Goal: Task Accomplishment & Management: Complete application form

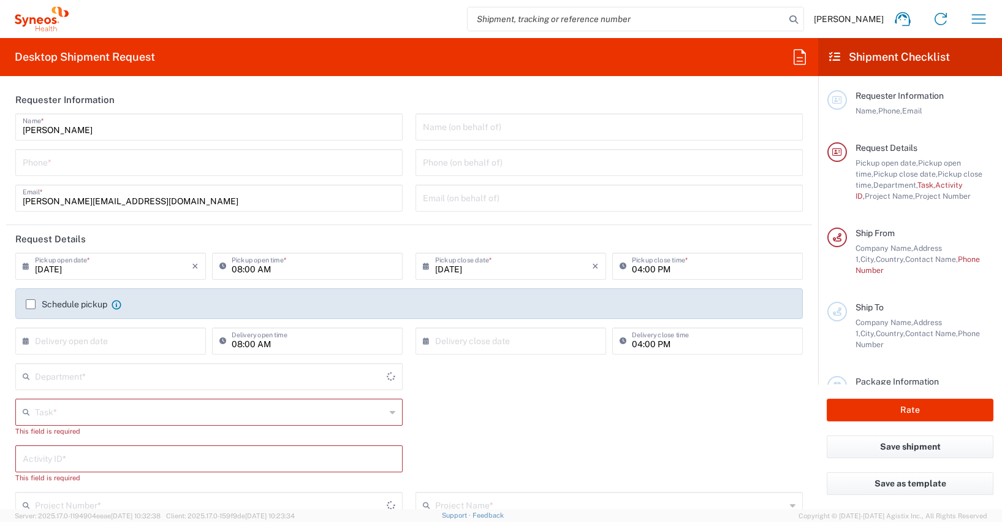
type input "4510"
type input "[GEOGRAPHIC_DATA]"
type input "Syneos Health Germany GMBH"
type input "[GEOGRAPHIC_DATA]"
type input "Syneos Health Germany GMBH"
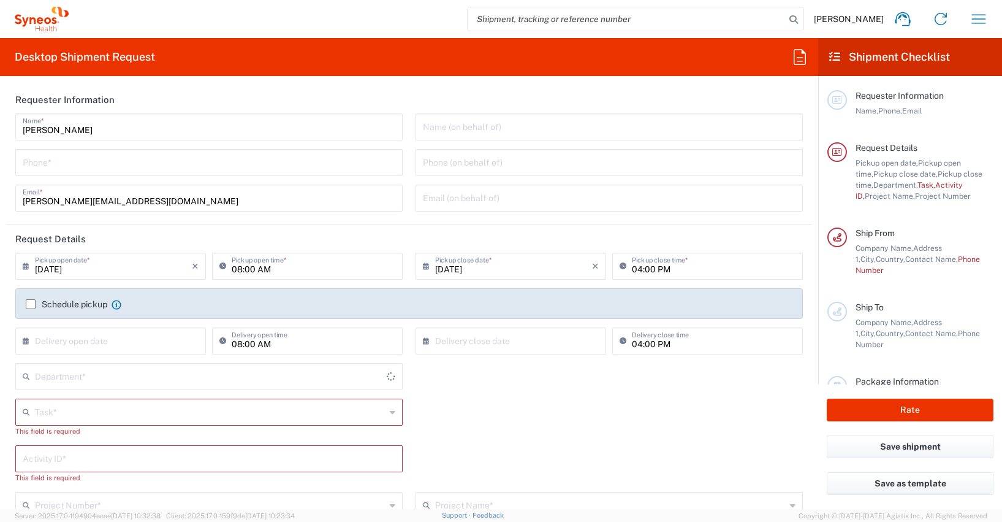
type input "4510"
click at [44, 165] on input "tel" at bounding box center [209, 161] width 373 height 21
type input "[PHONE_NUMBER]"
type input "[PERSON_NAME][EMAIL_ADDRESS][DOMAIN_NAME]"
type input "Other"
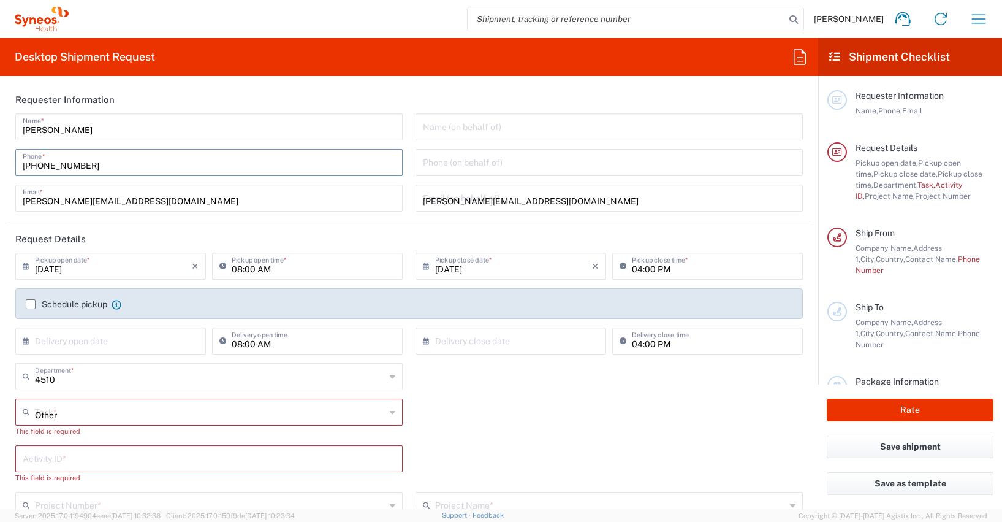
type input "4510"
type input "4510 DEPARTMENTAL EXPENSE"
type input "[PHONE_NUMBER]"
type input "Syneos Health Germany GMBH"
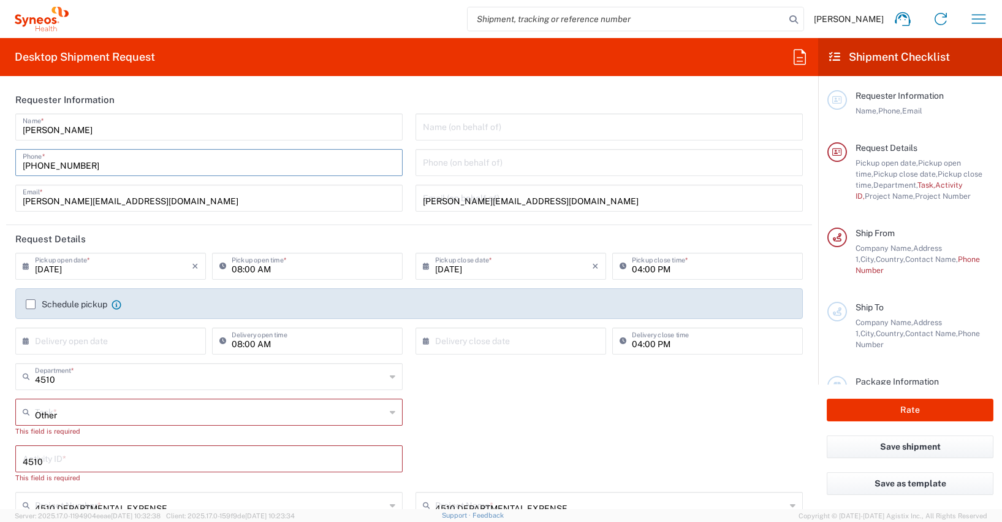
type input "Syneos Health"
type input "[PERSON_NAME]-Ring 6"
type input "Munchen"
type input "[GEOGRAPHIC_DATA]"
type input "81929"
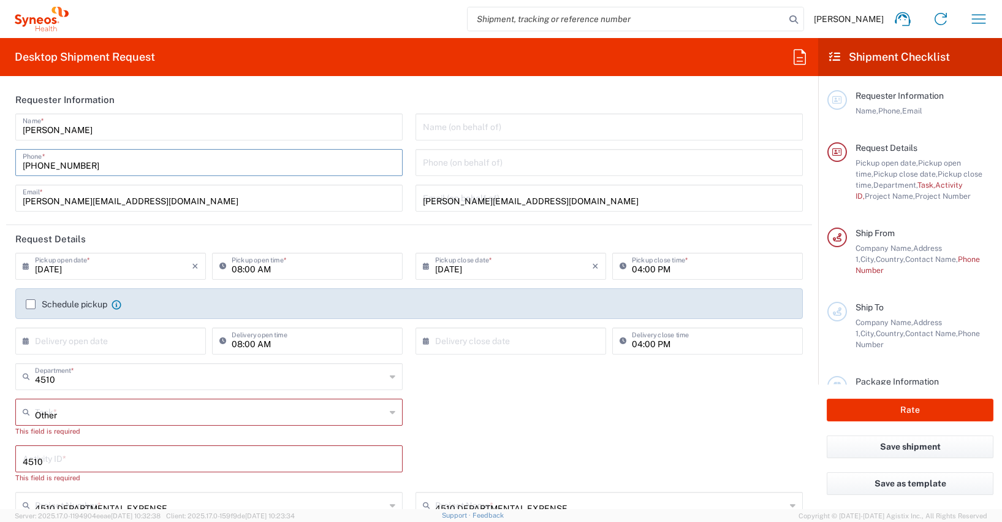
type input "[PERSON_NAME]"
type input "[PHONE_NUMBER]"
type input "[PERSON_NAME][EMAIL_ADDRESS][DOMAIN_NAME]"
type input "[US_VEHICLE_IDENTIFICATION_NUMBER]"
type input "Medium Box"
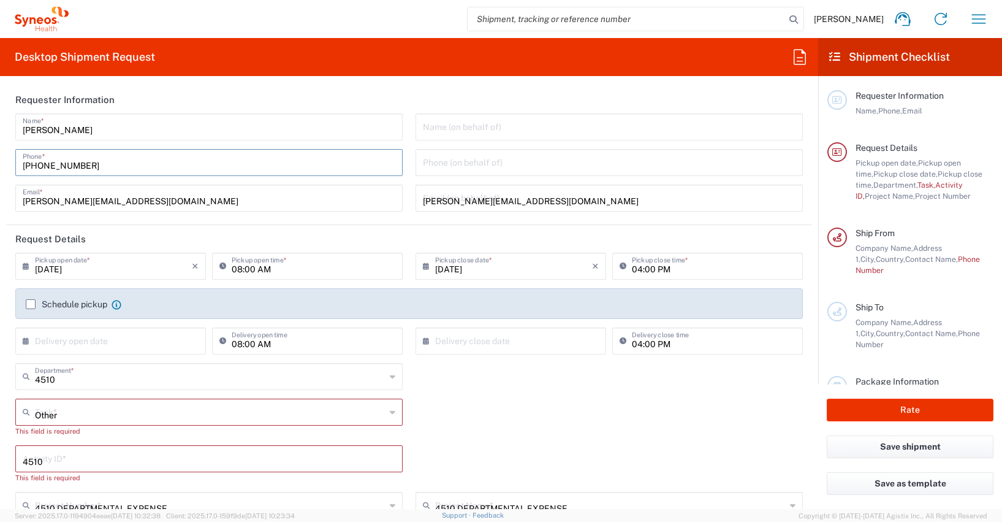
type input "1"
type input "33.02"
type input "29.21"
type input "6.35"
type input "cm"
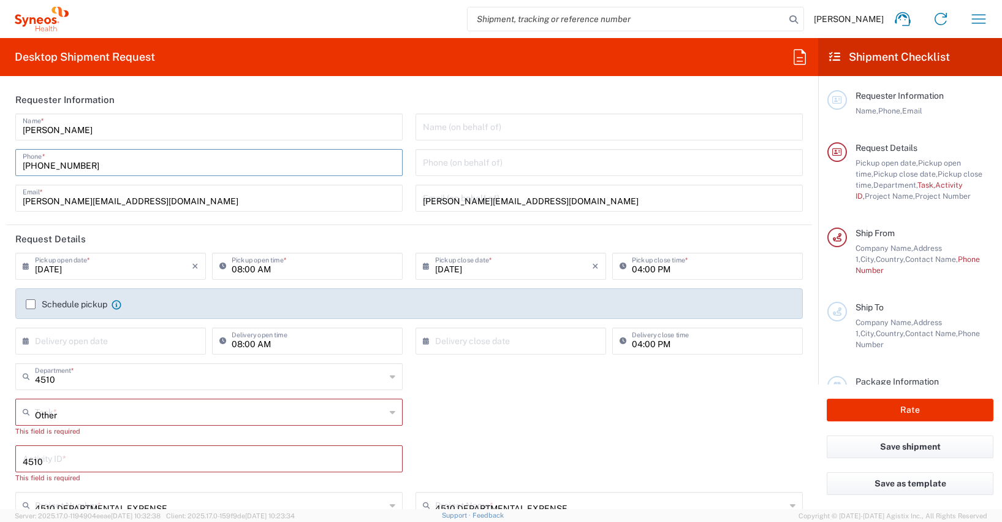
type input "2"
type input "[PERSON_NAME]"
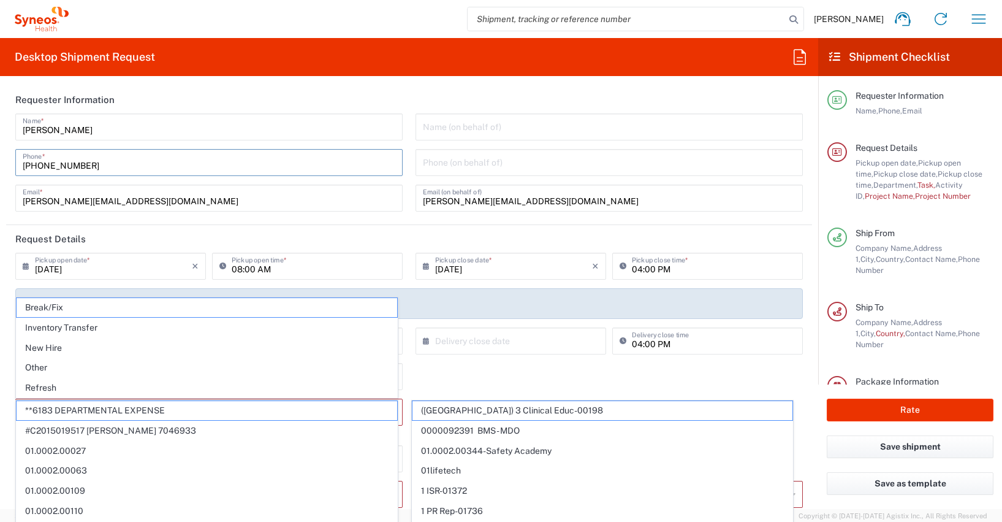
type input "Syneos Health Germany GMBH"
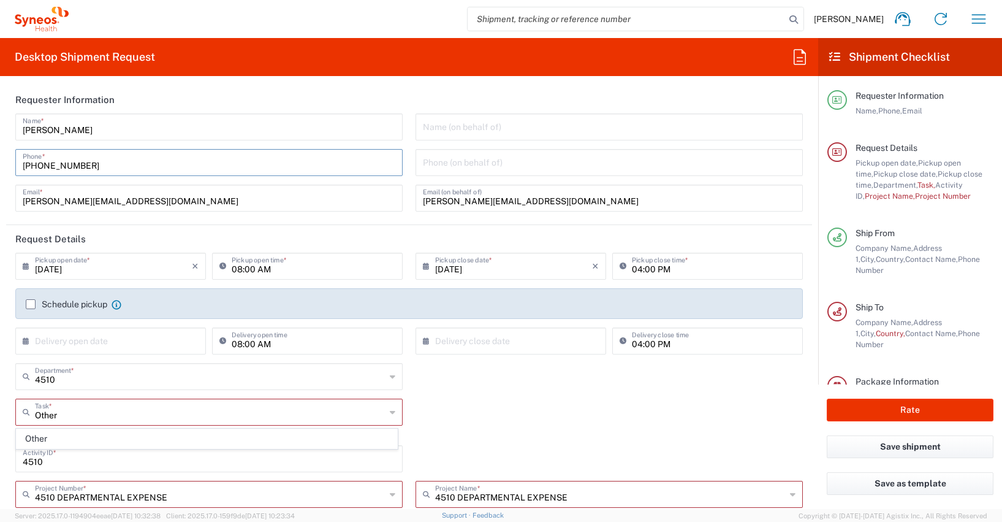
click at [30, 305] on label "Schedule pickup" at bounding box center [67, 304] width 82 height 10
click at [31, 304] on input "Schedule pickup" at bounding box center [31, 304] width 0 height 0
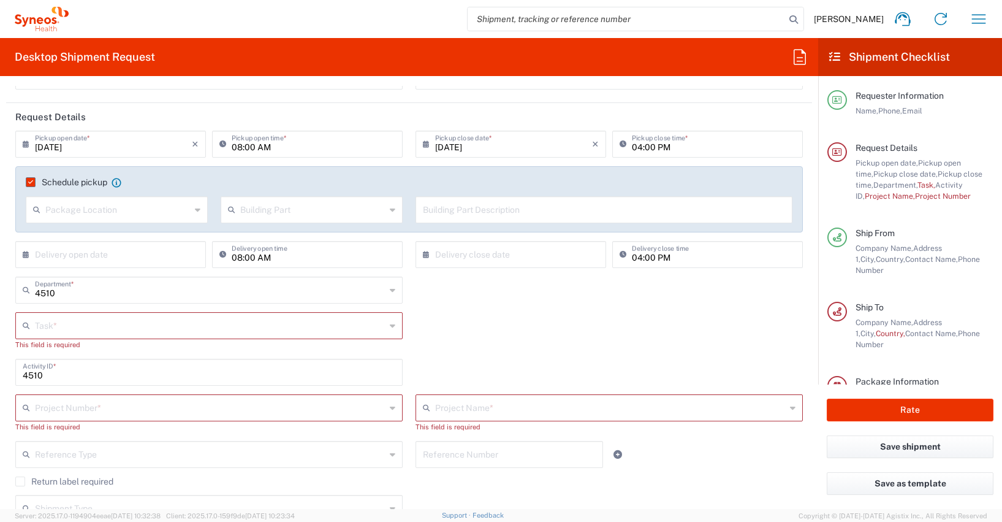
scroll to position [123, 0]
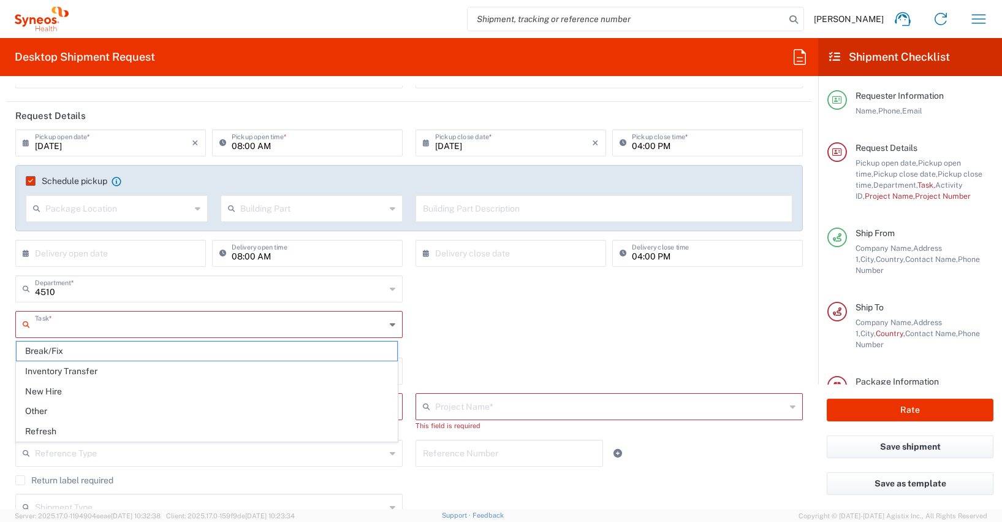
click at [45, 326] on input "text" at bounding box center [210, 323] width 351 height 21
click at [40, 411] on span "Other" at bounding box center [207, 410] width 381 height 19
type input "Other"
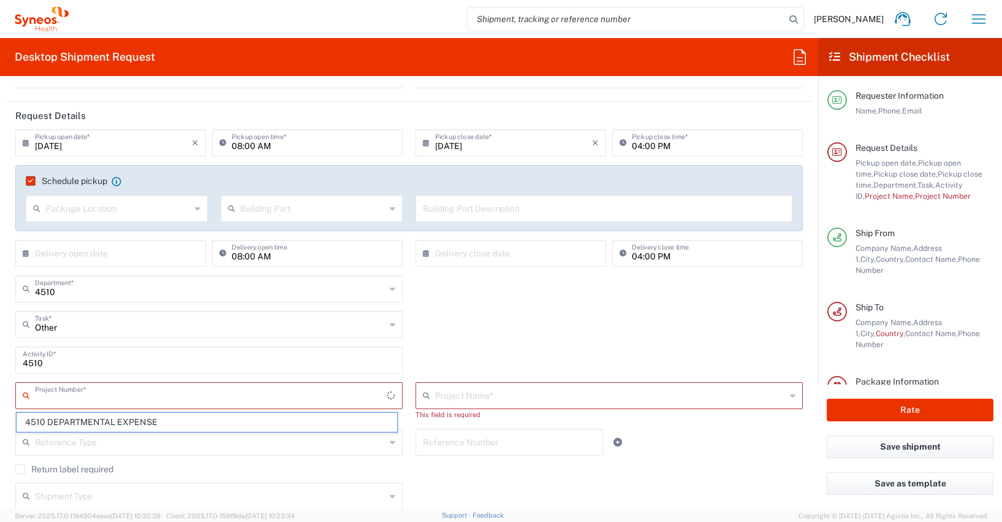
click at [45, 400] on input "text" at bounding box center [211, 394] width 352 height 21
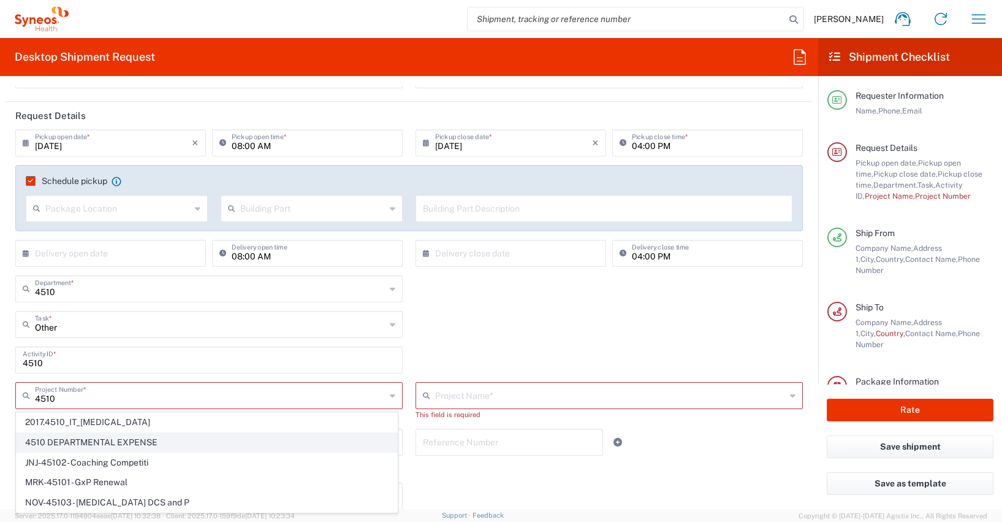
click at [83, 439] on span "4510 DEPARTMENTAL EXPENSE" at bounding box center [207, 442] width 381 height 19
type input "4510 DEPARTMENTAL EXPENSE"
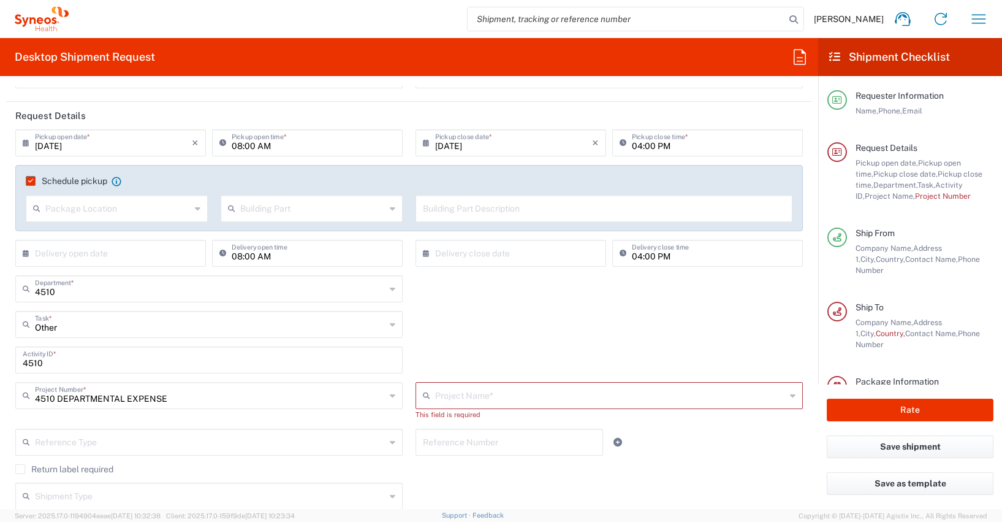
type input "4510 DEPARTMENTAL EXPENSE"
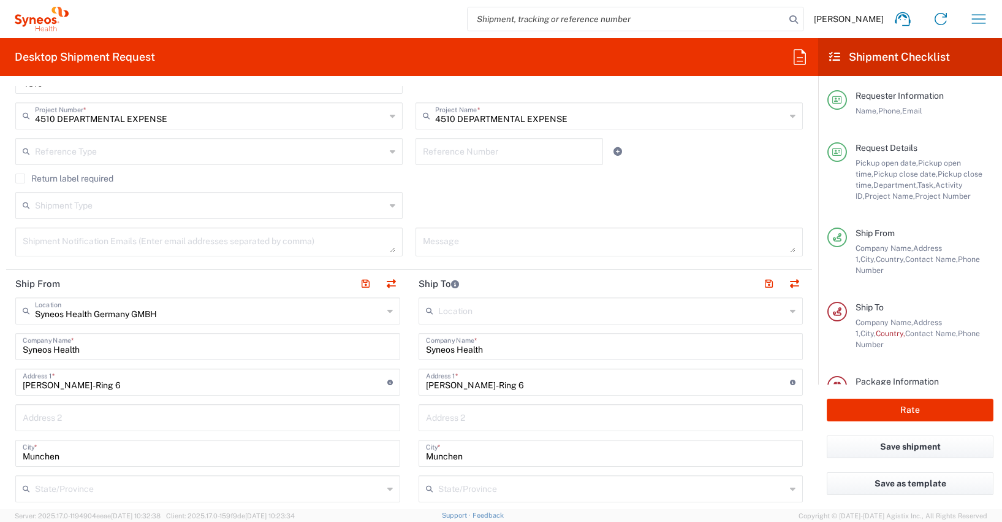
scroll to position [420, 0]
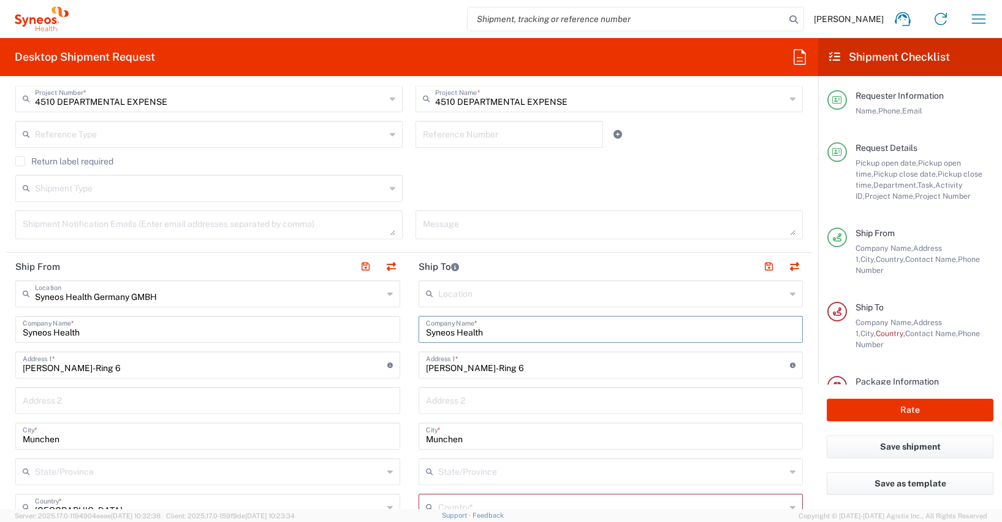
drag, startPoint x: 488, startPoint y: 329, endPoint x: 398, endPoint y: 330, distance: 89.5
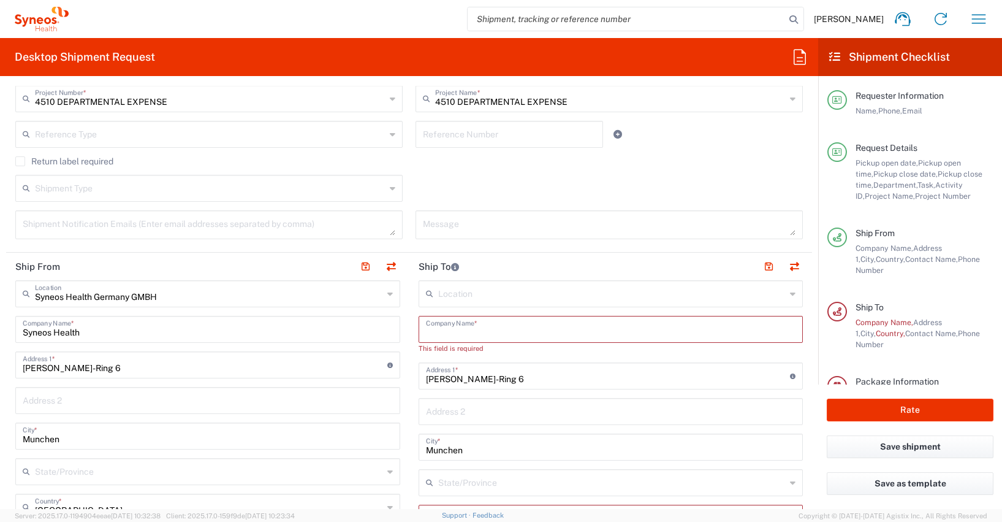
paste input "[PERSON_NAME]"
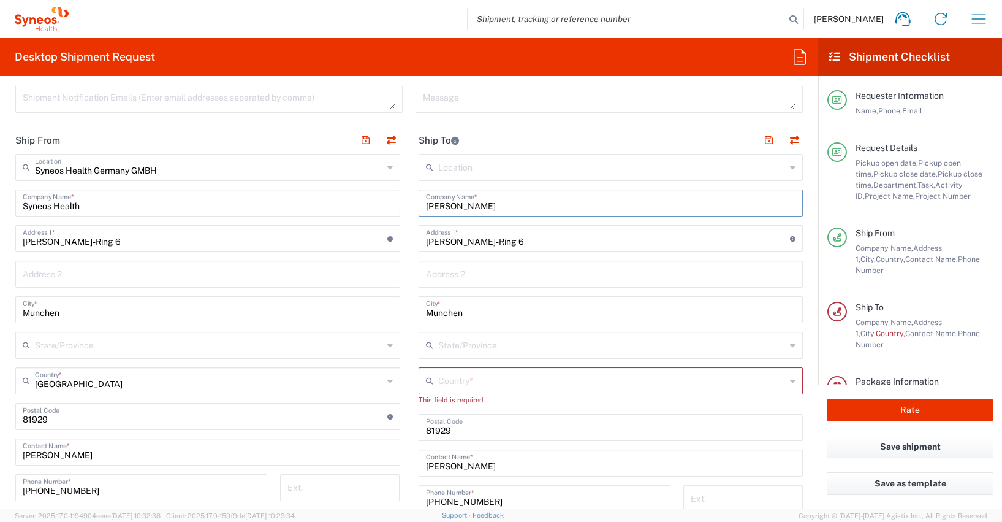
scroll to position [547, 0]
type input "[PERSON_NAME]"
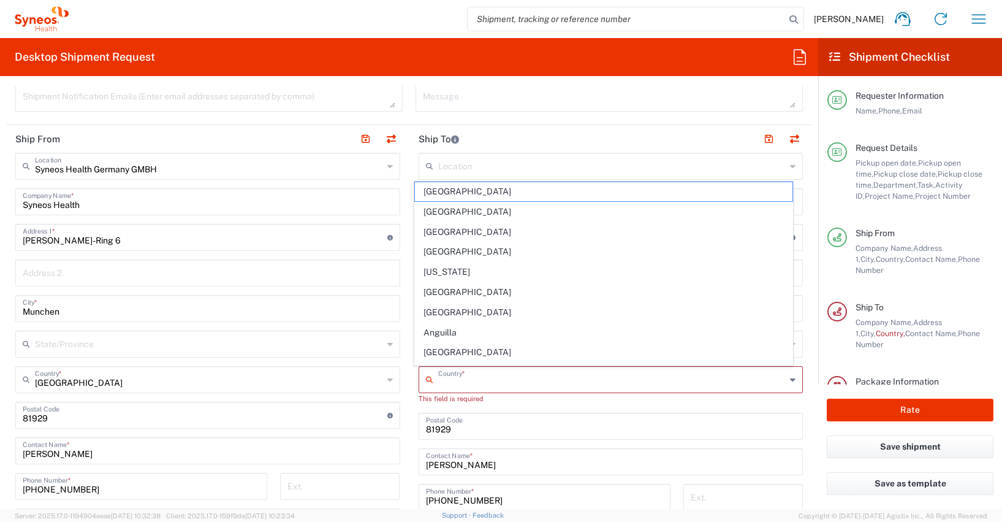
click at [442, 381] on input "text" at bounding box center [612, 378] width 348 height 21
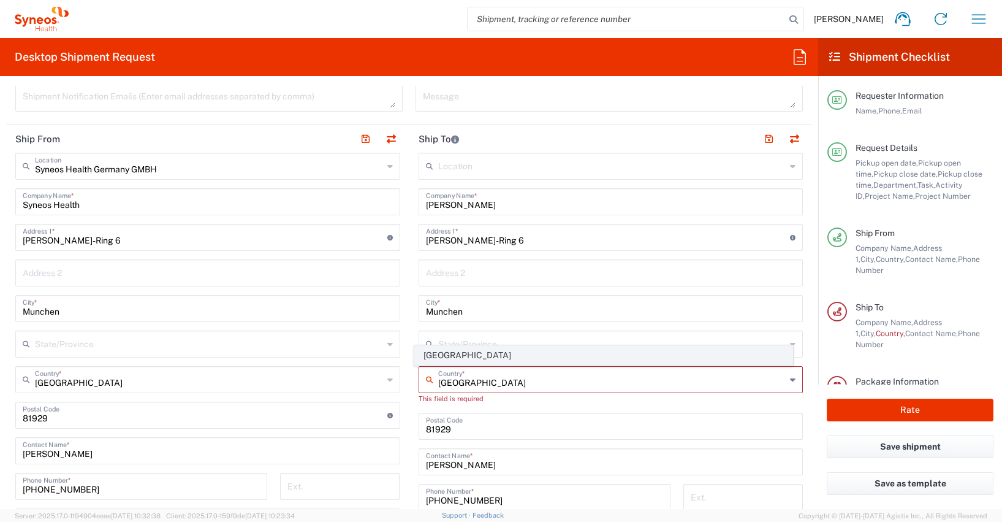
click at [434, 352] on span "[GEOGRAPHIC_DATA]" at bounding box center [604, 355] width 378 height 19
type input "[GEOGRAPHIC_DATA]"
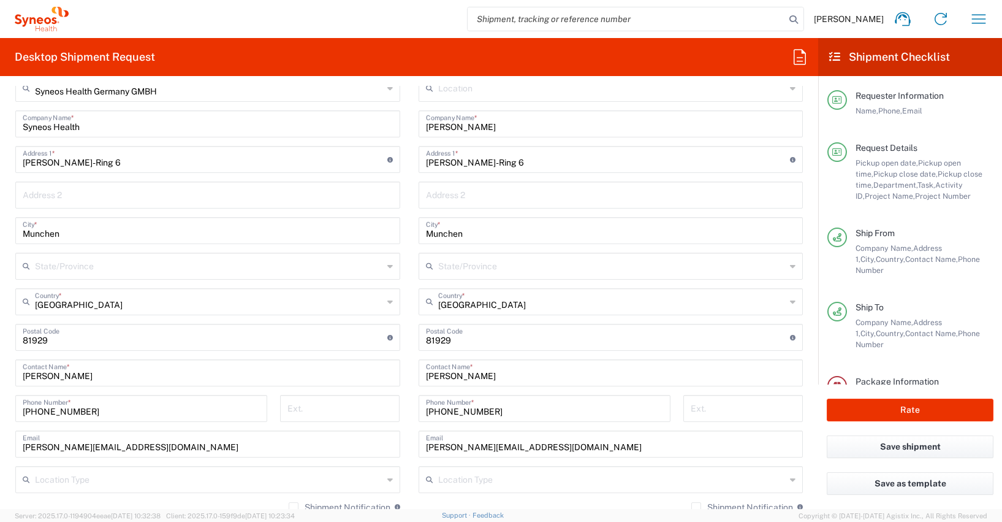
scroll to position [763, 0]
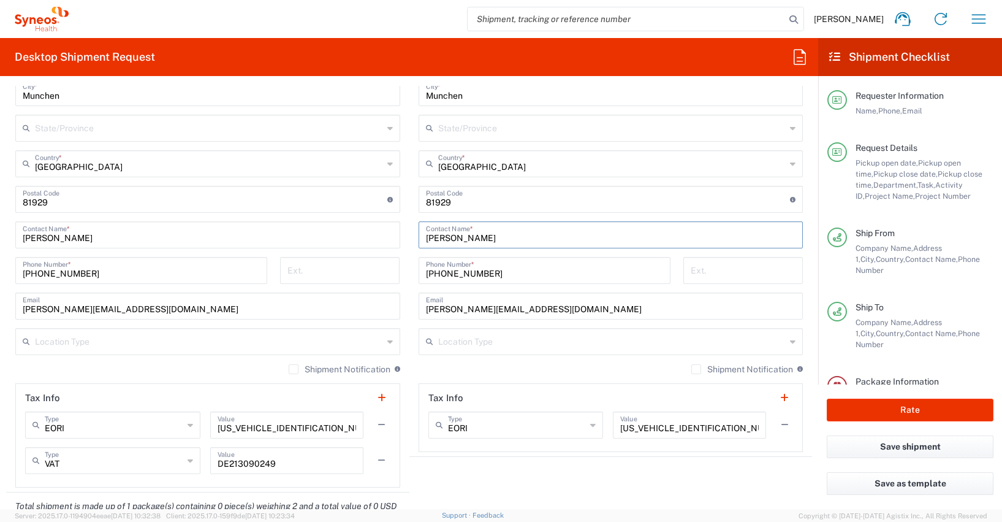
drag, startPoint x: 501, startPoint y: 238, endPoint x: 400, endPoint y: 235, distance: 101.2
click at [400, 235] on div "Ship From Syneos Health [GEOGRAPHIC_DATA] GMBH Location Syneos Health [GEOGRAPH…" at bounding box center [409, 200] width 806 height 583
paste input "[PERSON_NAME]"
type input "[PERSON_NAME]"
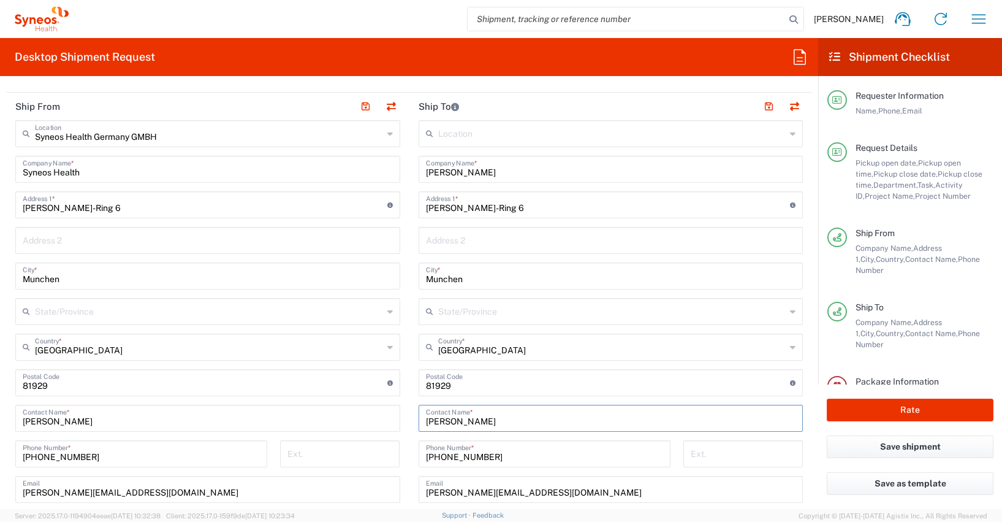
scroll to position [579, 0]
drag, startPoint x: 516, startPoint y: 206, endPoint x: 419, endPoint y: 204, distance: 96.8
click at [419, 204] on div "[PERSON_NAME]-Ring 6 Address 1 * For cross streets use street names with '&' or…" at bounding box center [611, 205] width 385 height 27
paste input "[STREET_ADDRESS]"
type input "[STREET_ADDRESS]"
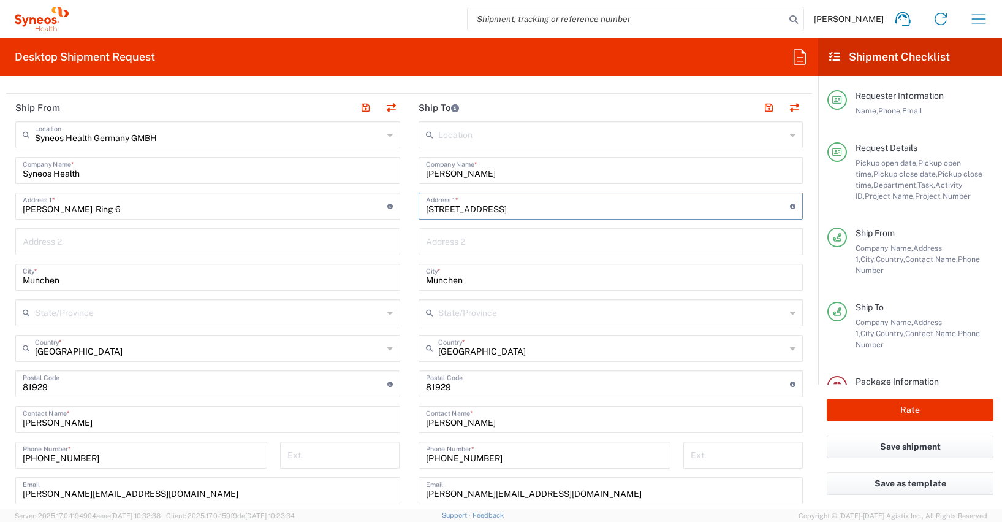
click at [430, 387] on input "undefined" at bounding box center [608, 382] width 365 height 21
click at [430, 386] on input "undefined" at bounding box center [608, 382] width 365 height 21
paste input "56242"
type input "56242"
click at [4, 387] on form "Requester Information [PERSON_NAME] Name * [PHONE_NUMBER] Phone * [PERSON_NAME]…" at bounding box center [409, 297] width 818 height 423
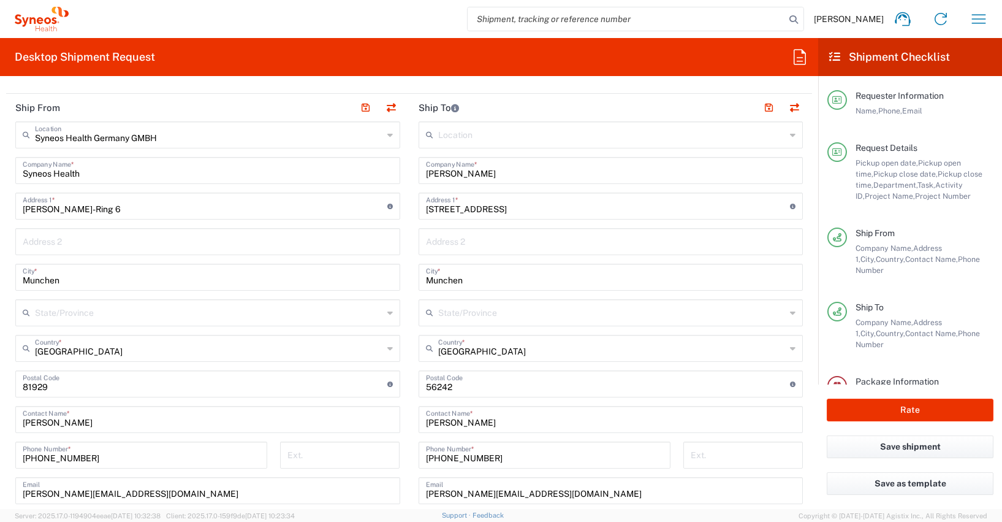
click at [441, 280] on input "Munchen" at bounding box center [611, 275] width 370 height 21
paste input "Selters([GEOGRAPHIC_DATA])"
click at [545, 276] on input "Selters([GEOGRAPHIC_DATA])" at bounding box center [611, 275] width 370 height 21
type input "Selters([GEOGRAPHIC_DATA])"
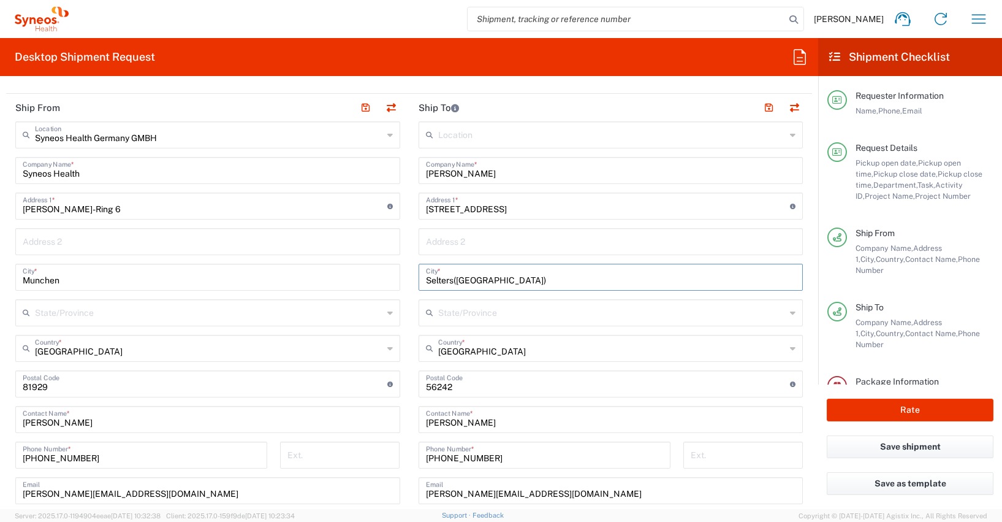
type input "[GEOGRAPHIC_DATA]"
click at [477, 351] on input "[GEOGRAPHIC_DATA]" at bounding box center [612, 346] width 348 height 21
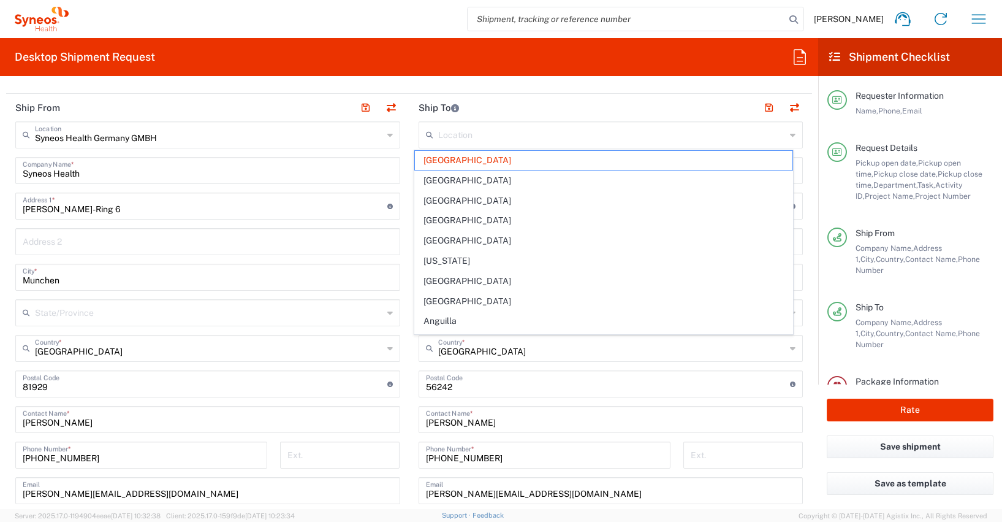
click at [7, 368] on main "Syneos Health Germany GMBH Location Syneos Health [GEOGRAPHIC_DATA] GMBH [PERSO…" at bounding box center [207, 396] width 403 height 550
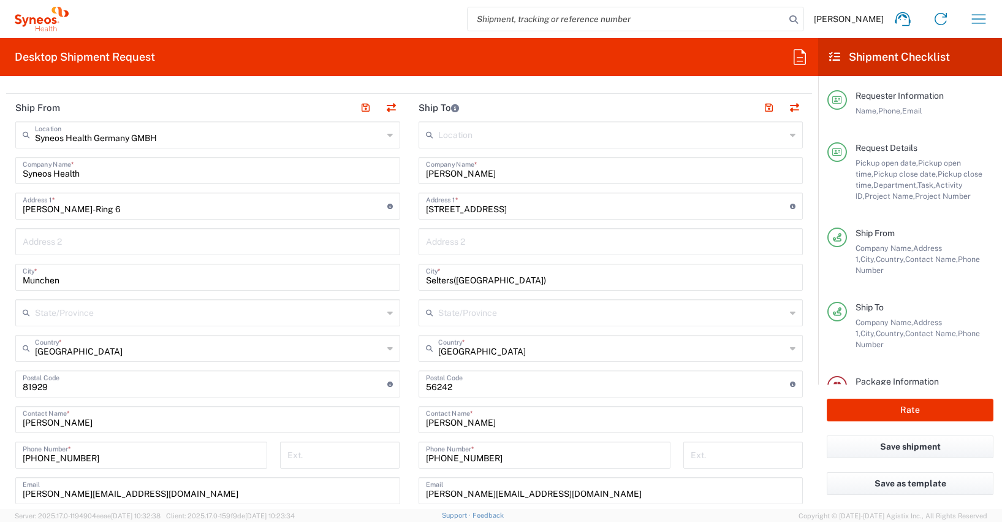
click at [450, 282] on input "Selters([GEOGRAPHIC_DATA])" at bounding box center [611, 275] width 370 height 21
click at [518, 280] on input "Selters([GEOGRAPHIC_DATA])" at bounding box center [611, 275] width 370 height 21
type input "Selters"
click at [2, 343] on form "Requester Information [PERSON_NAME] Name * [PHONE_NUMBER] Phone * [PERSON_NAME]…" at bounding box center [409, 297] width 818 height 423
drag, startPoint x: 491, startPoint y: 457, endPoint x: 417, endPoint y: 454, distance: 73.6
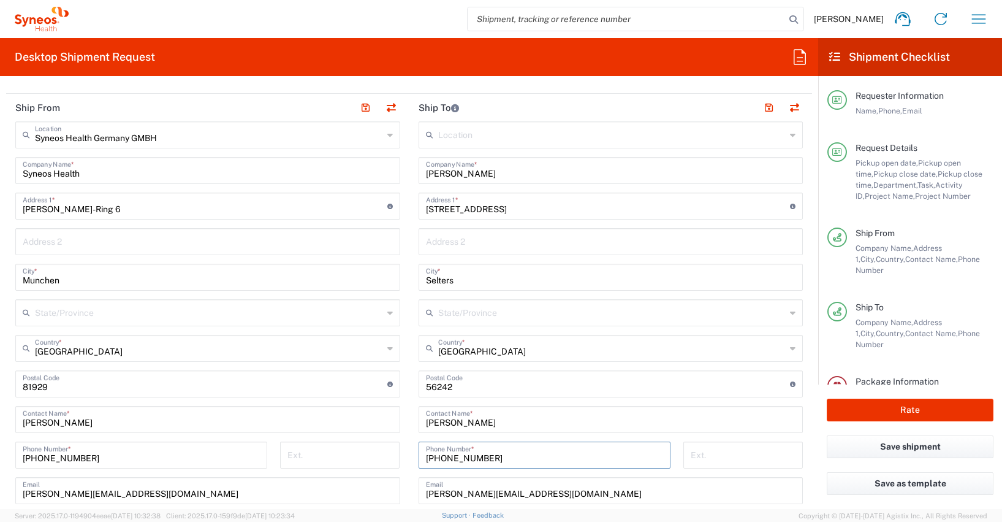
click at [419, 454] on div "[PHONE_NUMBER] Phone Number *" at bounding box center [545, 454] width 252 height 27
paste input "160 3488894"
click at [457, 456] on input "[PHONE_NUMBER]" at bounding box center [544, 453] width 237 height 21
type input "[PHONE_NUMBER]"
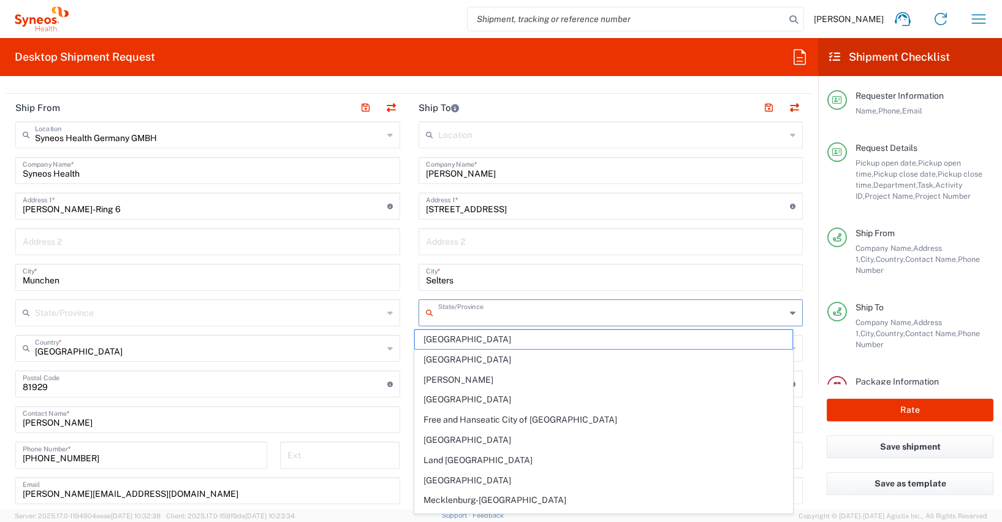
paste input "[GEOGRAPHIC_DATA]"
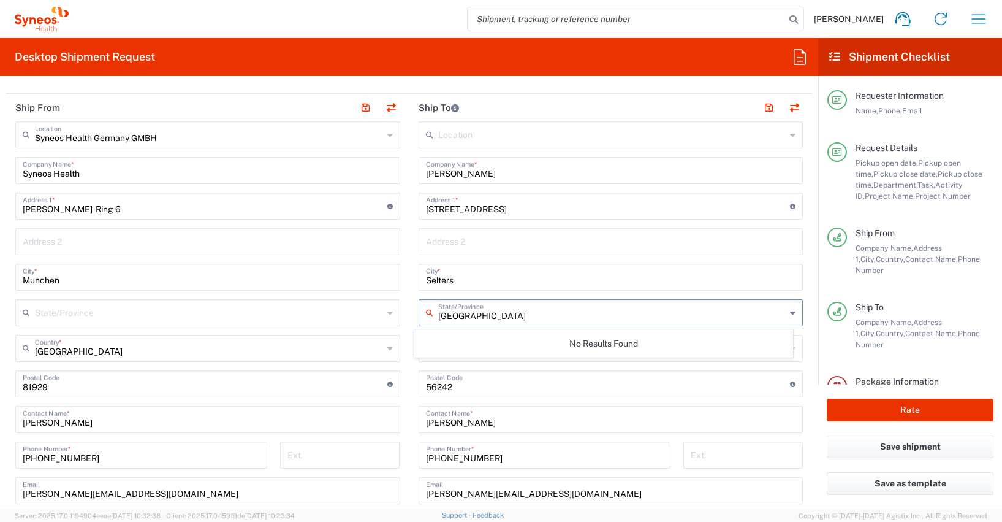
type input "[GEOGRAPHIC_DATA]"
click at [409, 183] on main "Location [PERSON_NAME] LLC-[GEOGRAPHIC_DATA] [GEOGRAPHIC_DATA] [GEOGRAPHIC_DATA…" at bounding box center [610, 378] width 403 height 515
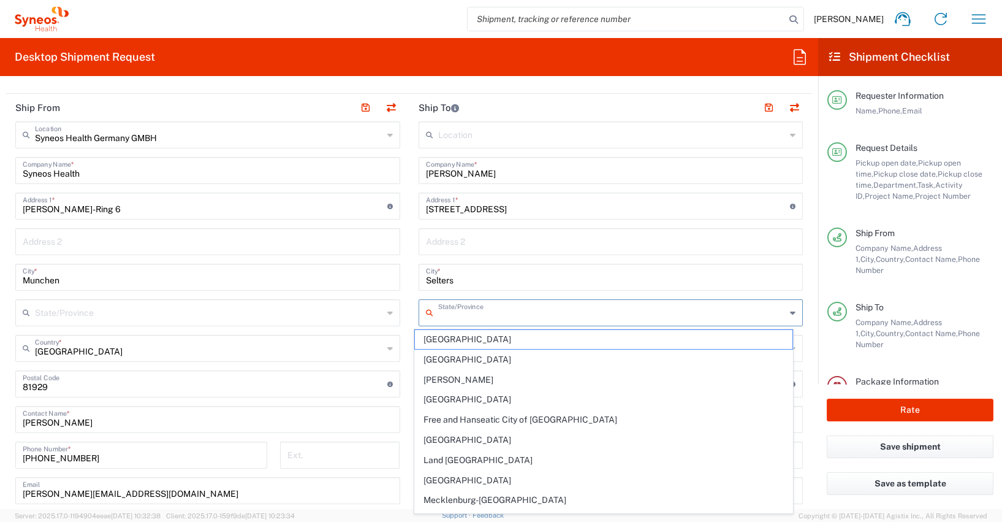
paste input "[GEOGRAPHIC_DATA]"
type input "[GEOGRAPHIC_DATA]"
click at [2, 314] on form "Requester Information [PERSON_NAME] Name * [PHONE_NUMBER] Phone * [PERSON_NAME]…" at bounding box center [409, 297] width 818 height 423
paste input "[GEOGRAPHIC_DATA]"
type input "[GEOGRAPHIC_DATA]"
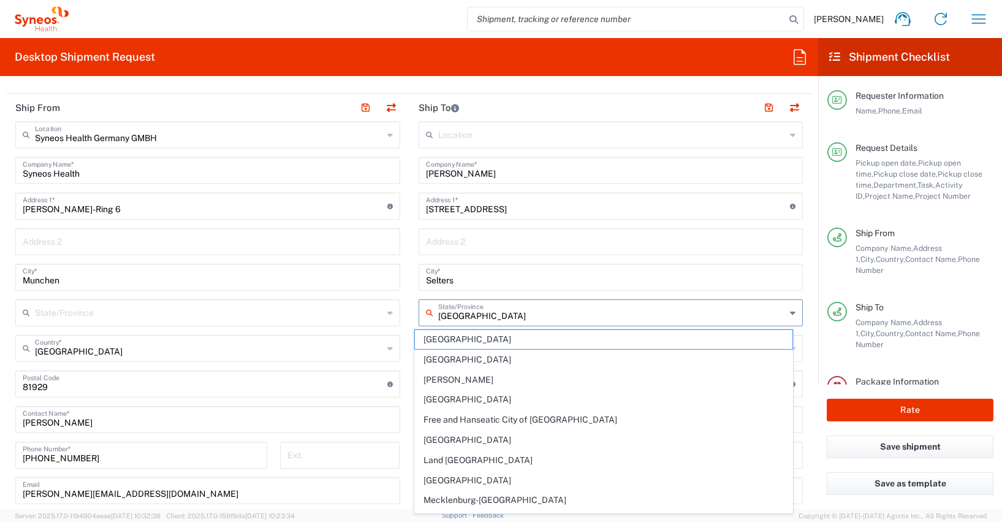
click at [490, 240] on input "text" at bounding box center [611, 240] width 370 height 21
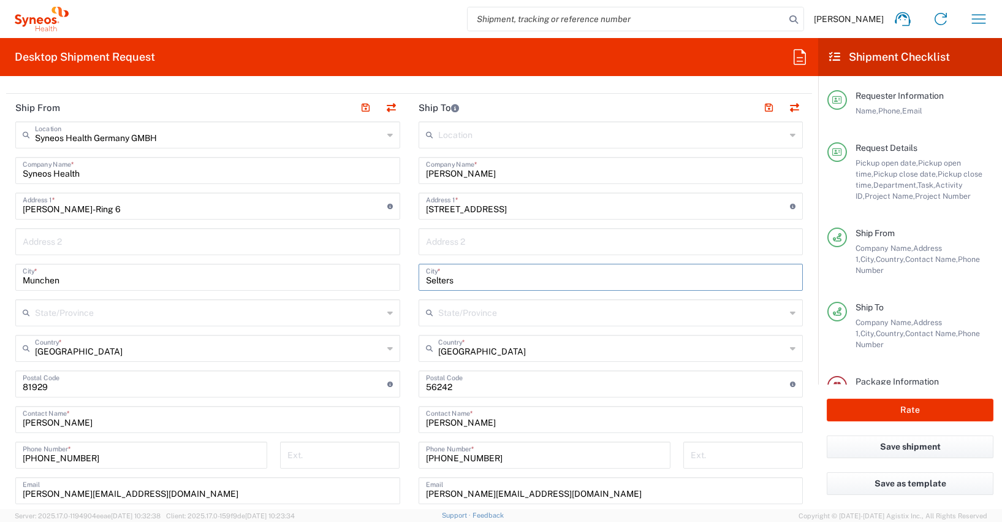
click at [464, 275] on input "Selters" at bounding box center [611, 275] width 370 height 21
paste input "[GEOGRAPHIC_DATA]"
click at [452, 277] on input "Selters Westerwald" at bounding box center [611, 275] width 370 height 21
click at [512, 280] on input "Selters ([GEOGRAPHIC_DATA]" at bounding box center [611, 275] width 370 height 21
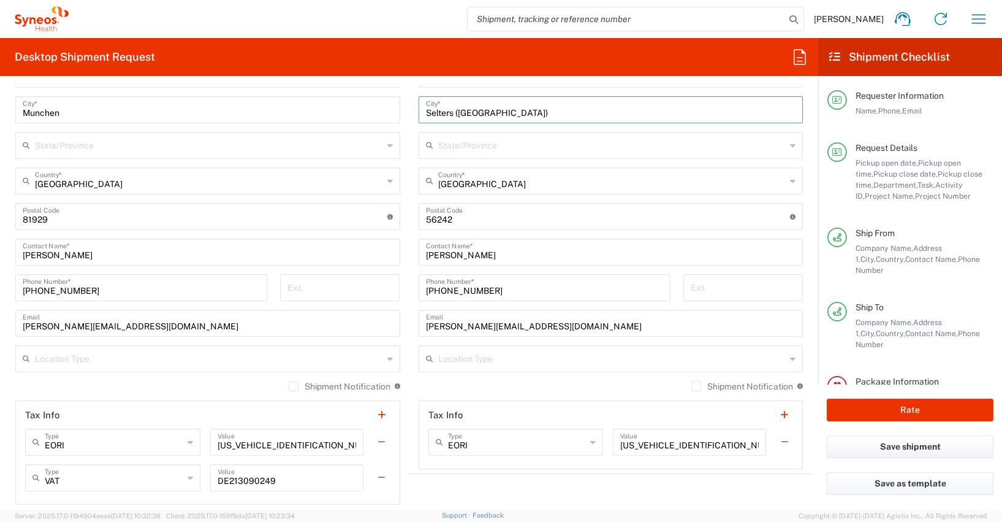
scroll to position [826, 0]
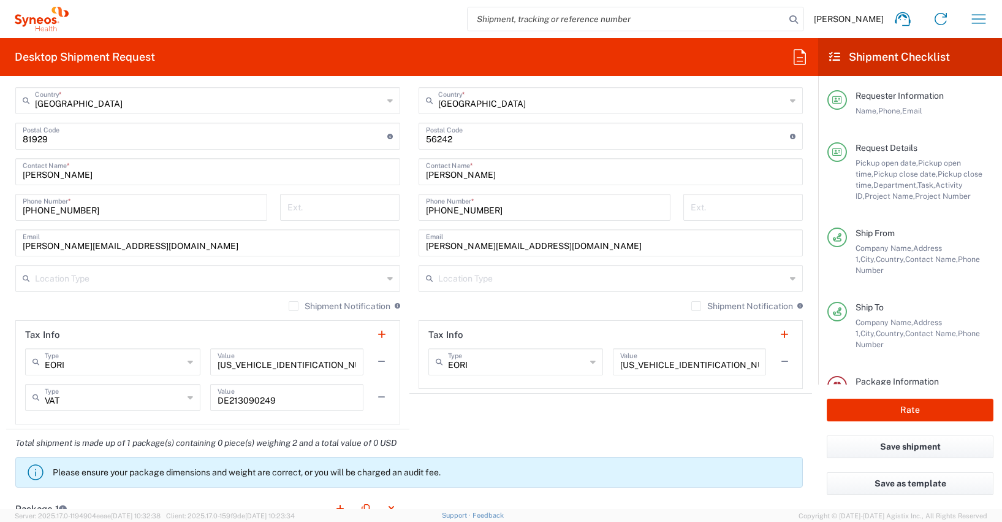
type input "Selters ([GEOGRAPHIC_DATA])"
drag, startPoint x: 584, startPoint y: 244, endPoint x: 417, endPoint y: 240, distance: 166.8
click at [419, 240] on div "[PERSON_NAME][EMAIL_ADDRESS][DOMAIN_NAME] Email" at bounding box center [611, 242] width 385 height 27
paste input "[PERSON_NAME].[PERSON_NAME]"
type input "[PERSON_NAME][EMAIL_ADDRESS][PERSON_NAME][DOMAIN_NAME]"
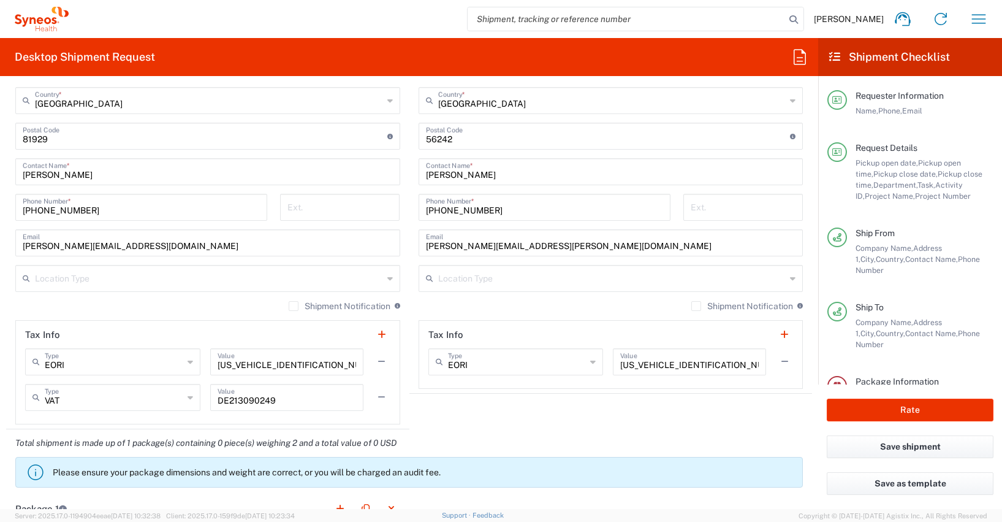
click at [5, 239] on form "Requester Information [PERSON_NAME] Name * [PHONE_NUMBER] Phone * [PERSON_NAME]…" at bounding box center [409, 297] width 818 height 423
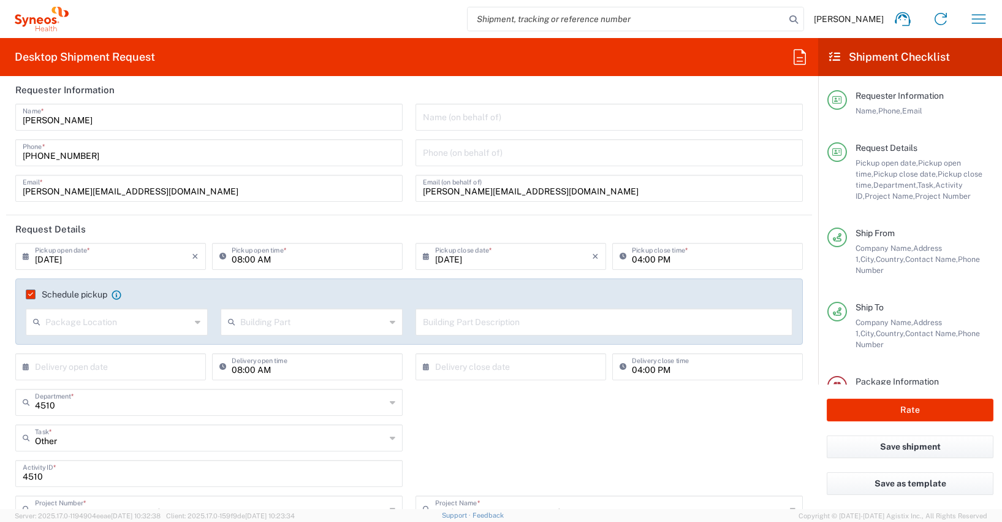
scroll to position [0, 0]
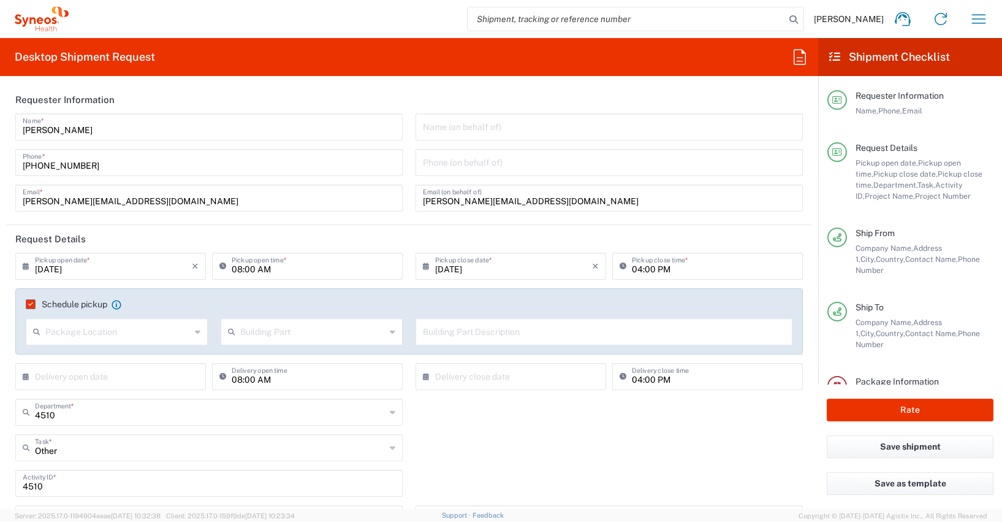
click at [632, 270] on input "04:00 PM" at bounding box center [714, 264] width 164 height 21
click at [632, 269] on input "12:00 PM" at bounding box center [714, 264] width 164 height 21
click at [757, 266] on input "14:00 PM" at bounding box center [714, 264] width 164 height 21
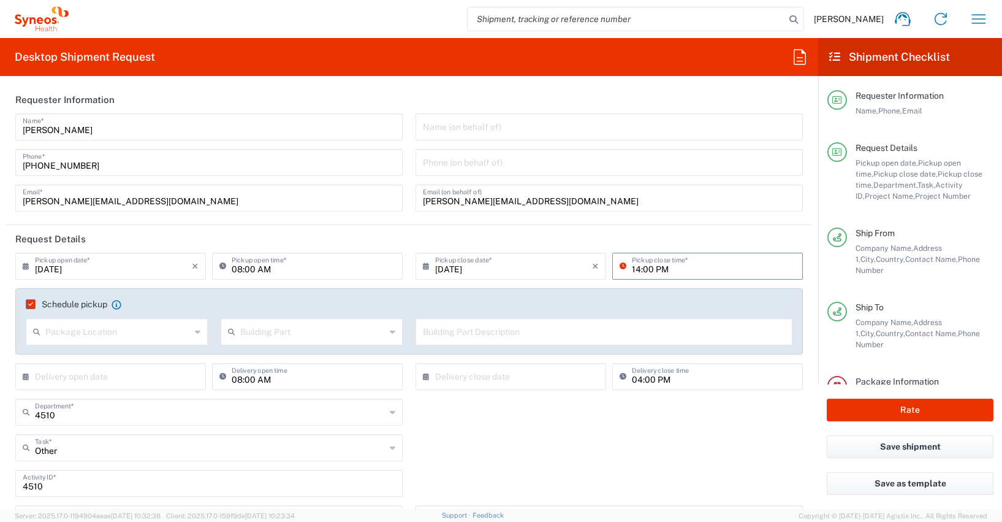
type input "14:00 PM"
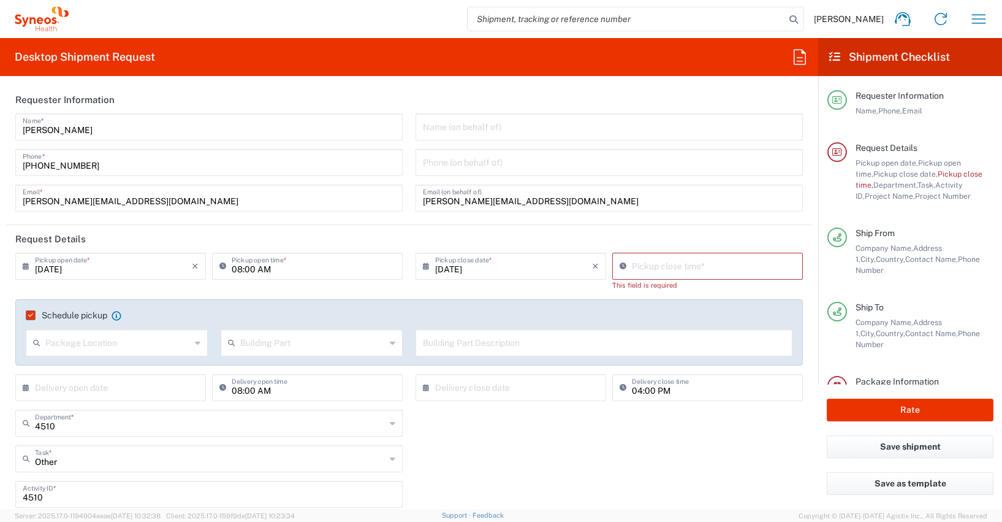
click at [414, 432] on div "4510 Department * 4510 3000 3100 3109 3110 3111 3112 3125 3130 3135 3136 3150 3…" at bounding box center [409, 427] width 800 height 36
click at [632, 268] on input "08:11 AM" at bounding box center [714, 264] width 164 height 21
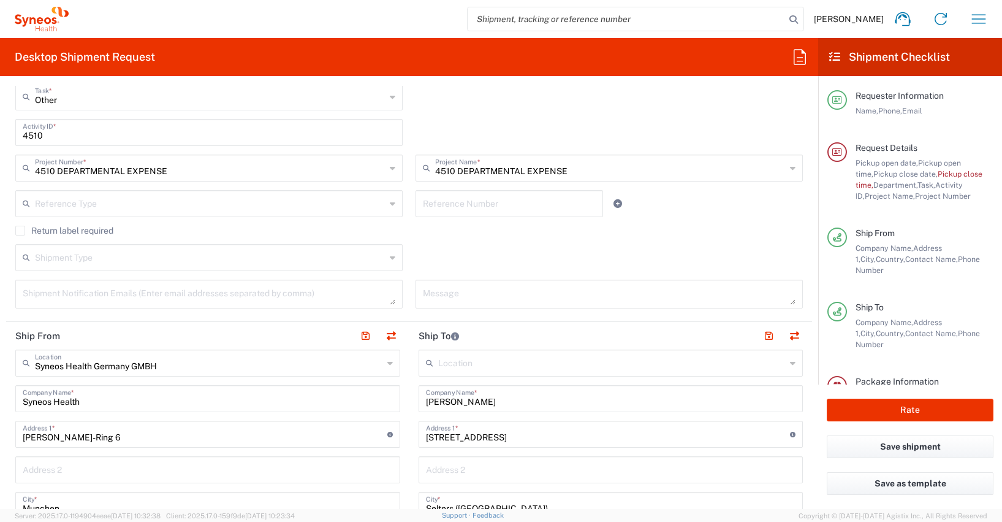
scroll to position [93, 0]
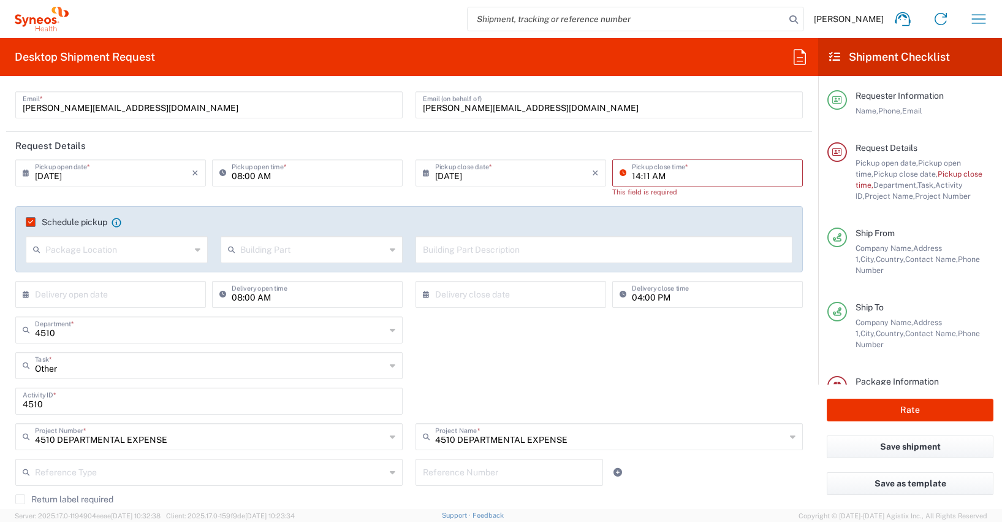
click at [638, 177] on input "14:11 AM" at bounding box center [714, 171] width 164 height 21
click at [656, 174] on input "14:00 AM" at bounding box center [714, 171] width 164 height 21
click at [633, 177] on input "14:00 PM" at bounding box center [714, 171] width 164 height 21
click at [761, 173] on input "02:00 PM" at bounding box center [714, 171] width 164 height 21
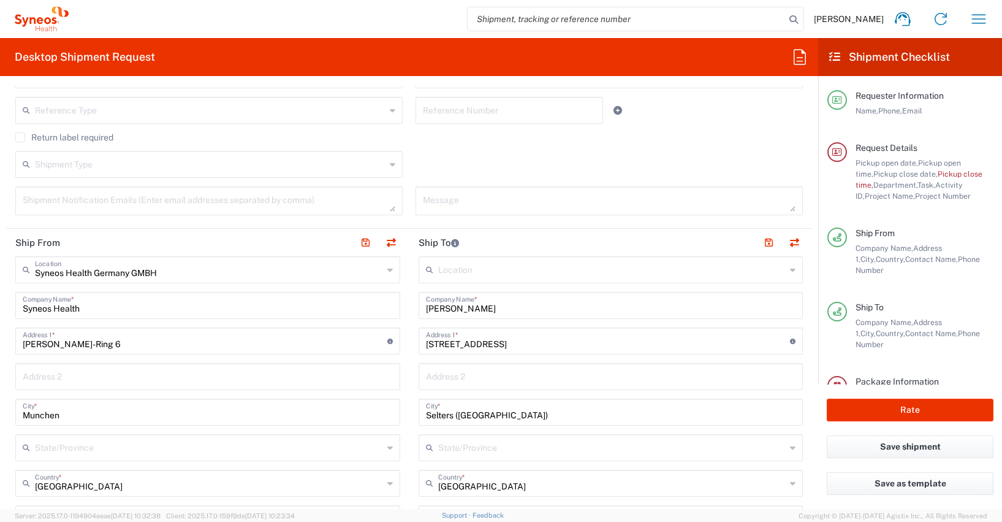
type input "02:00 PM"
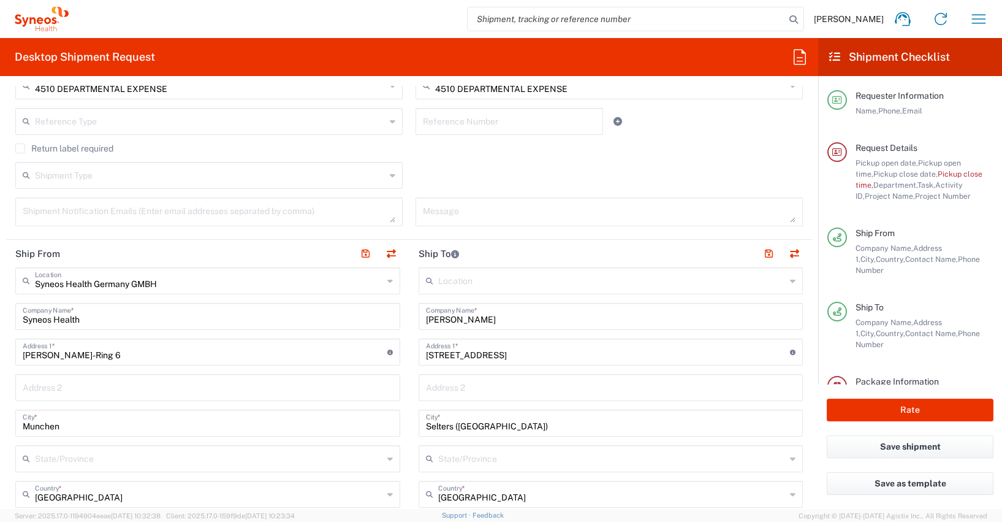
click at [534, 162] on div "Shipment Type Batch Regular" at bounding box center [409, 180] width 800 height 36
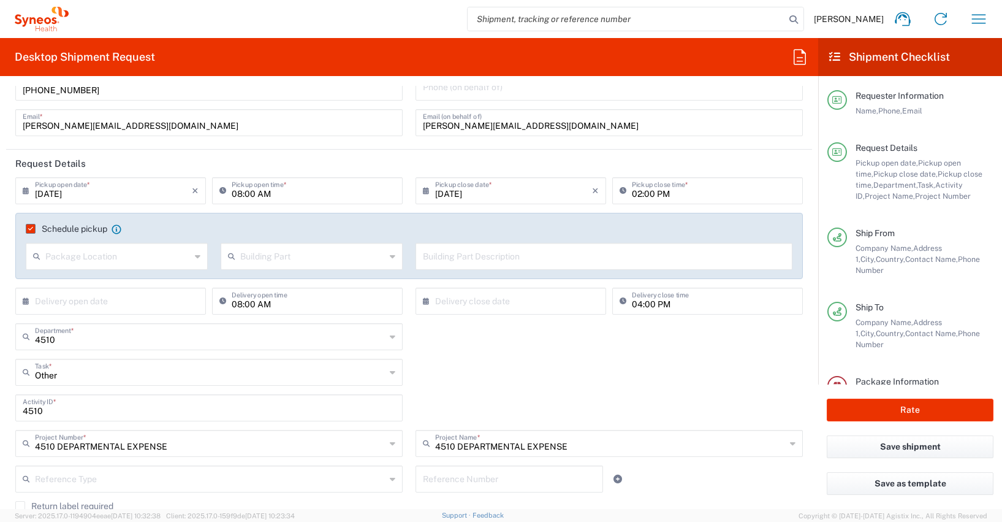
scroll to position [90, 0]
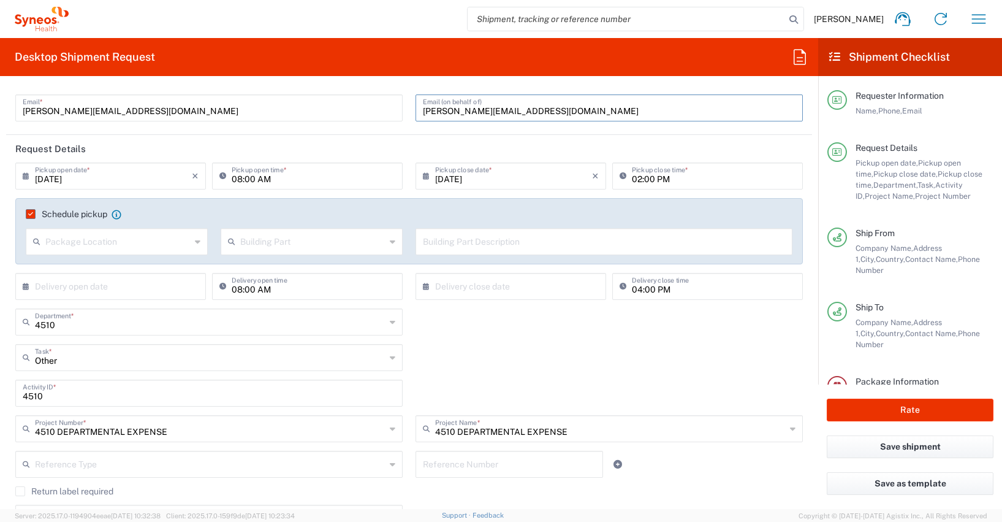
drag, startPoint x: 578, startPoint y: 107, endPoint x: 411, endPoint y: 110, distance: 167.3
click at [416, 110] on div "[PERSON_NAME][EMAIL_ADDRESS][DOMAIN_NAME] Email (on behalf of)" at bounding box center [609, 107] width 387 height 27
paste input "[PERSON_NAME].[PERSON_NAME]"
click at [417, 138] on header "Request Details" at bounding box center [409, 149] width 806 height 28
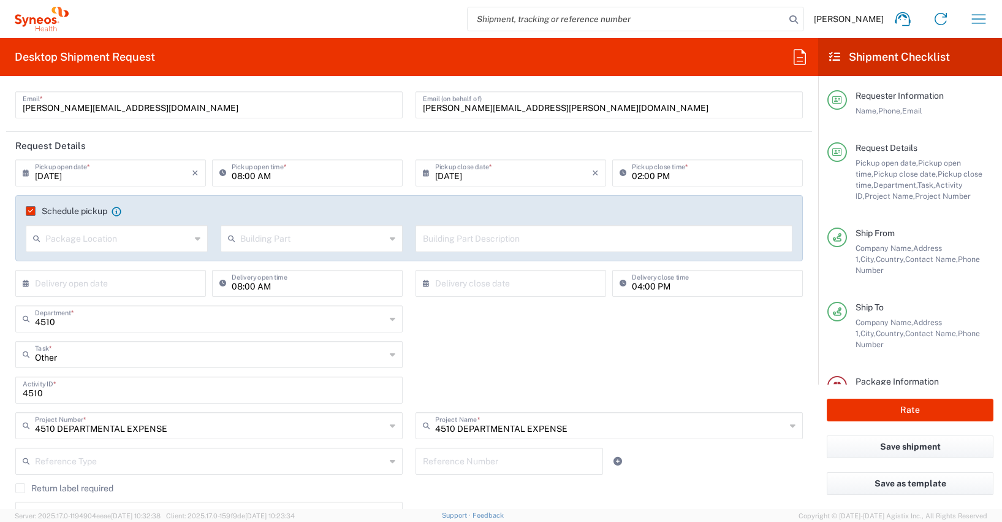
scroll to position [0, 0]
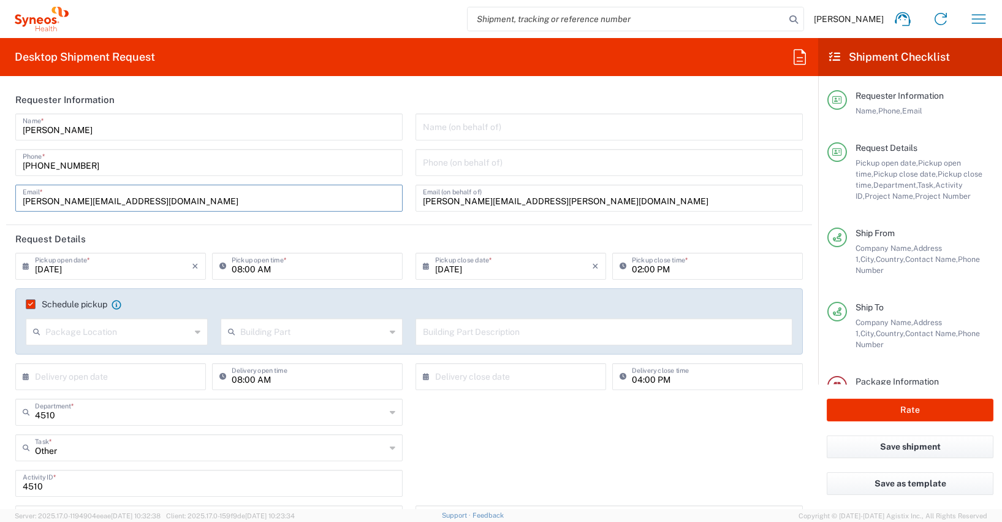
drag, startPoint x: 200, startPoint y: 198, endPoint x: 21, endPoint y: 198, distance: 179.0
click at [21, 198] on div "[PERSON_NAME][EMAIL_ADDRESS][DOMAIN_NAME] Email *" at bounding box center [208, 197] width 387 height 27
click at [559, 200] on input "[PERSON_NAME][EMAIL_ADDRESS][PERSON_NAME][DOMAIN_NAME]" at bounding box center [609, 196] width 373 height 21
drag, startPoint x: 560, startPoint y: 200, endPoint x: 417, endPoint y: 200, distance: 142.8
click at [417, 200] on div "[PERSON_NAME][EMAIL_ADDRESS][PERSON_NAME][DOMAIN_NAME] Email (on behalf of)" at bounding box center [609, 197] width 387 height 27
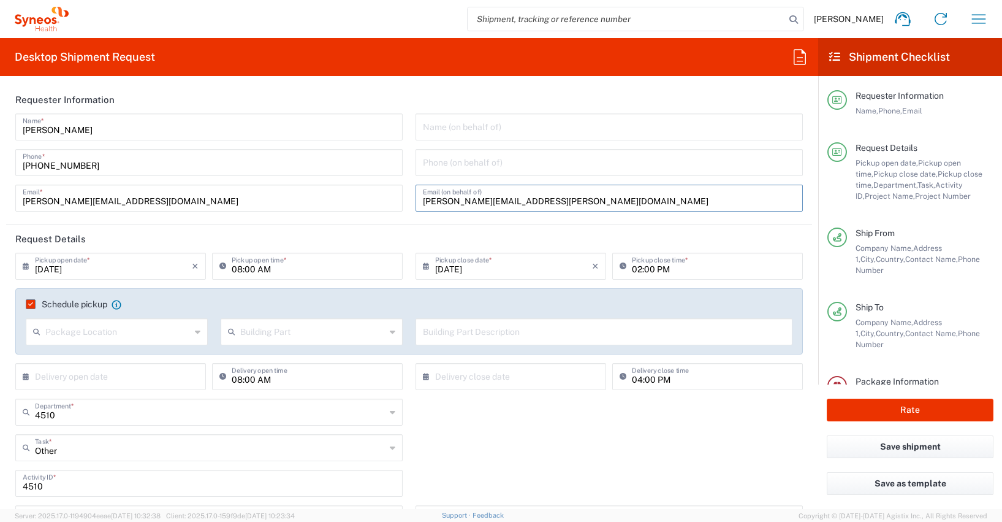
paste input "[PERSON_NAME].kouwonou"
type input "[PERSON_NAME][EMAIL_ADDRESS][DOMAIN_NAME]"
click at [778, 218] on div "Name (on behalf of) Phone (on behalf of) [PERSON_NAME][EMAIL_ADDRESS][DOMAIN_NA…" at bounding box center [609, 166] width 400 height 107
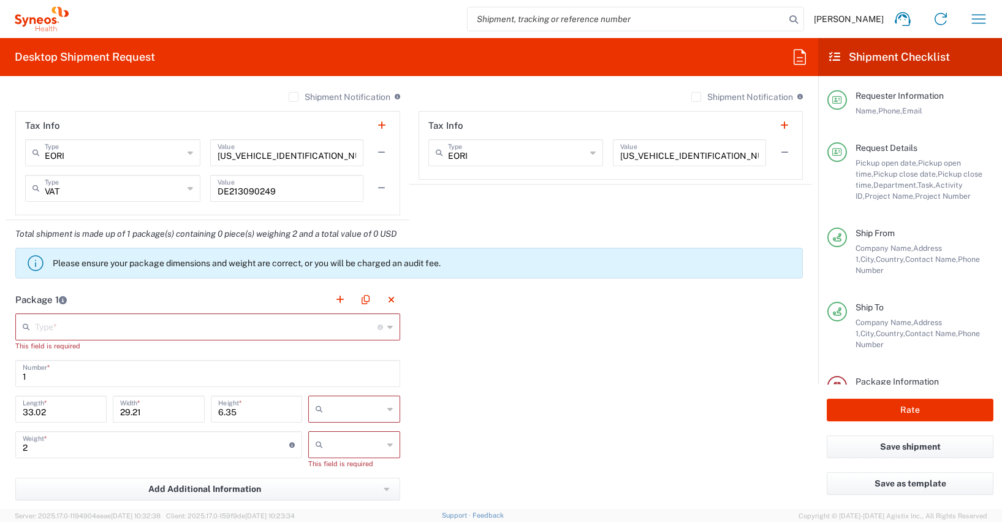
scroll to position [1089, 0]
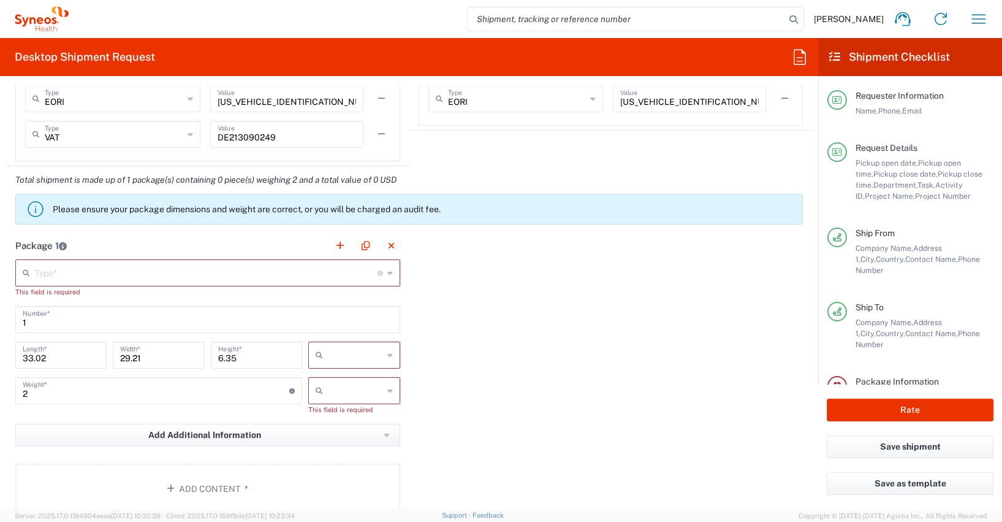
click at [36, 270] on input "text" at bounding box center [206, 271] width 343 height 21
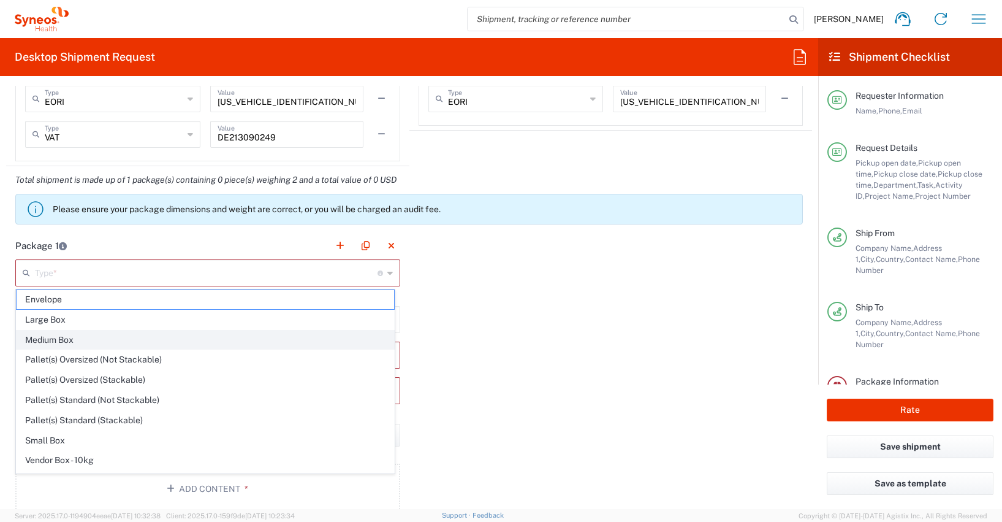
click at [48, 341] on span "Medium Box" at bounding box center [206, 339] width 378 height 19
type input "Medium Box"
type input "13"
type input "11.5"
type input "2.5"
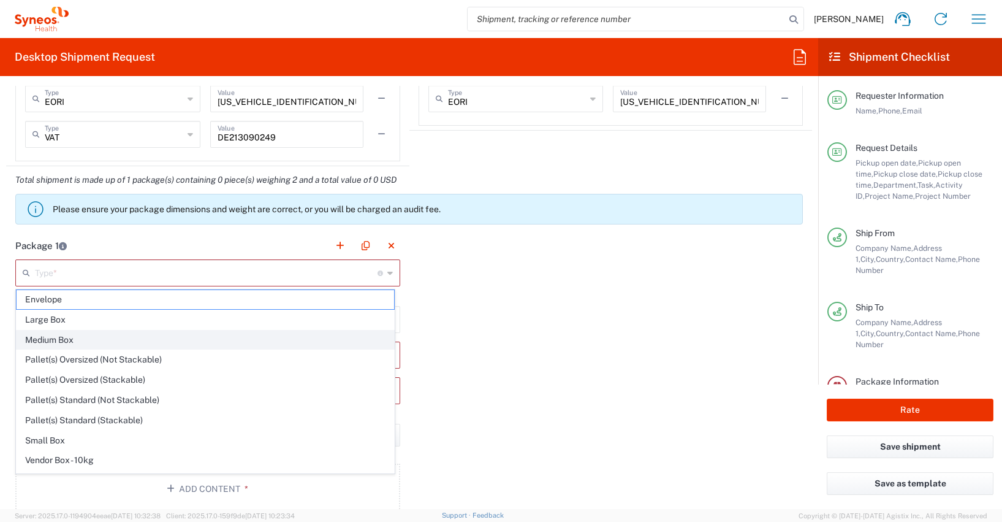
type input "in"
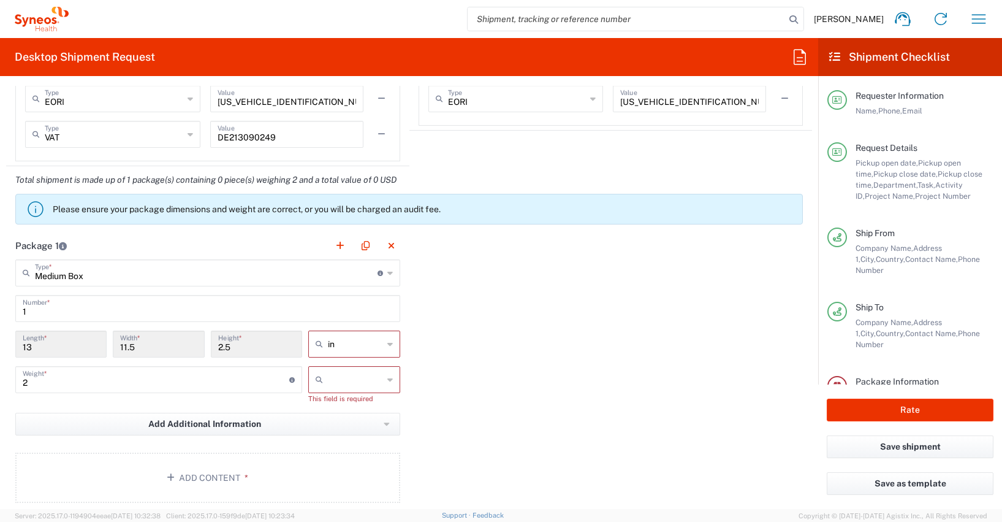
click at [387, 344] on icon at bounding box center [390, 344] width 6 height 20
click at [327, 392] on span "cm" at bounding box center [350, 390] width 88 height 19
type input "33.02"
type input "29.21"
type input "6.35"
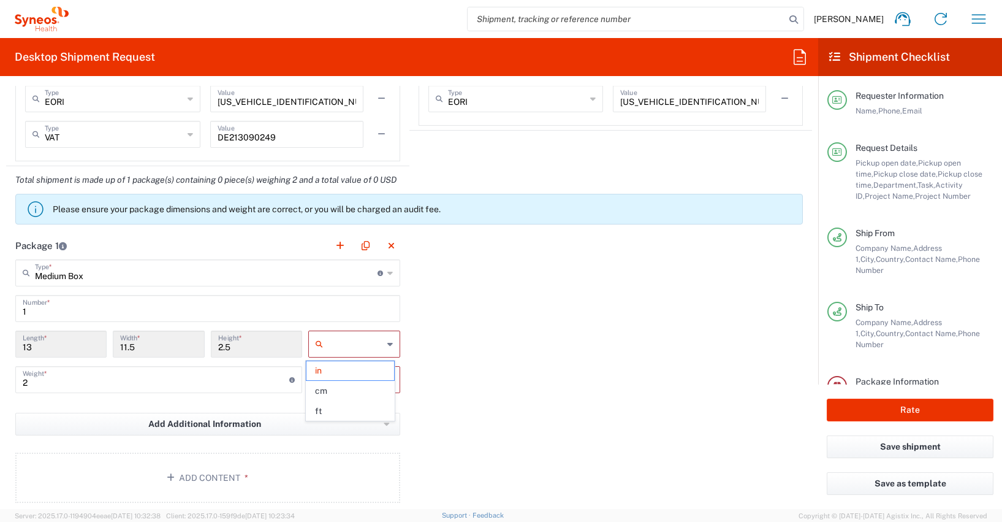
type input "cm"
click at [45, 379] on input "2" at bounding box center [156, 378] width 267 height 21
type input "2.5"
click at [387, 379] on icon at bounding box center [390, 380] width 6 height 20
click at [321, 409] on span "kgs" at bounding box center [350, 406] width 88 height 19
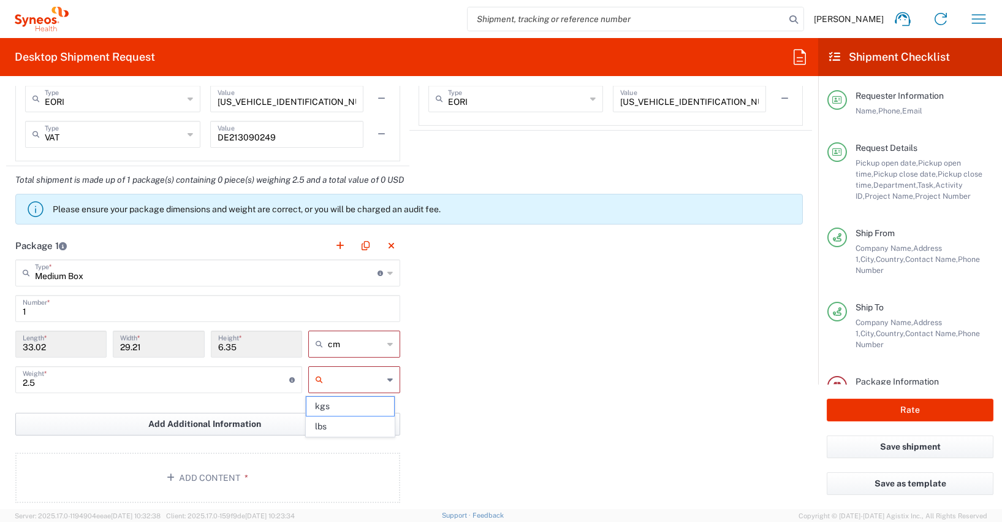
type input "kgs"
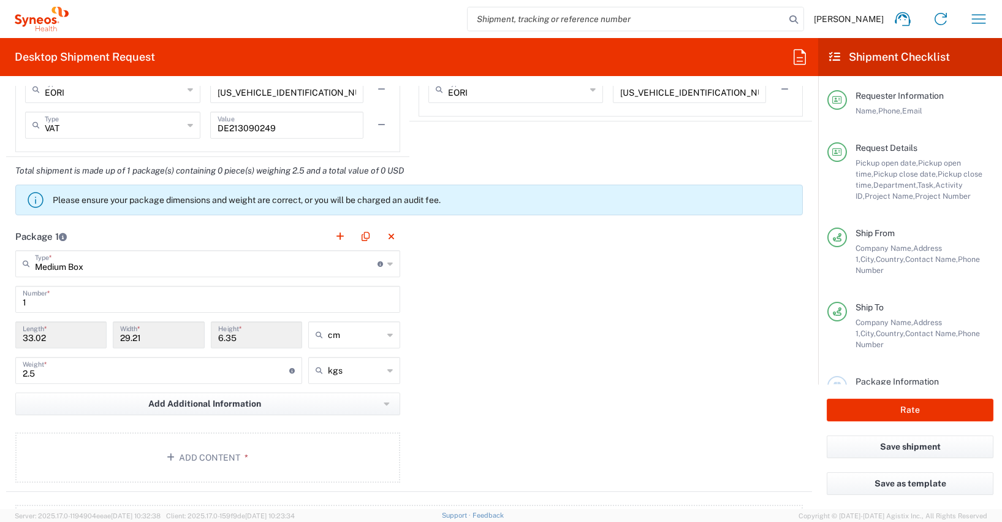
scroll to position [1334, 0]
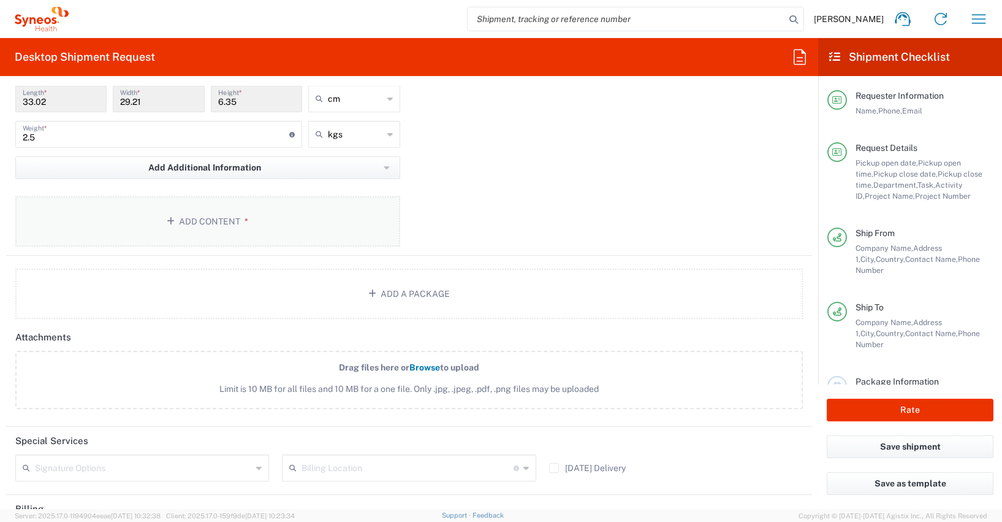
click at [202, 220] on button "Add Content *" at bounding box center [207, 221] width 385 height 50
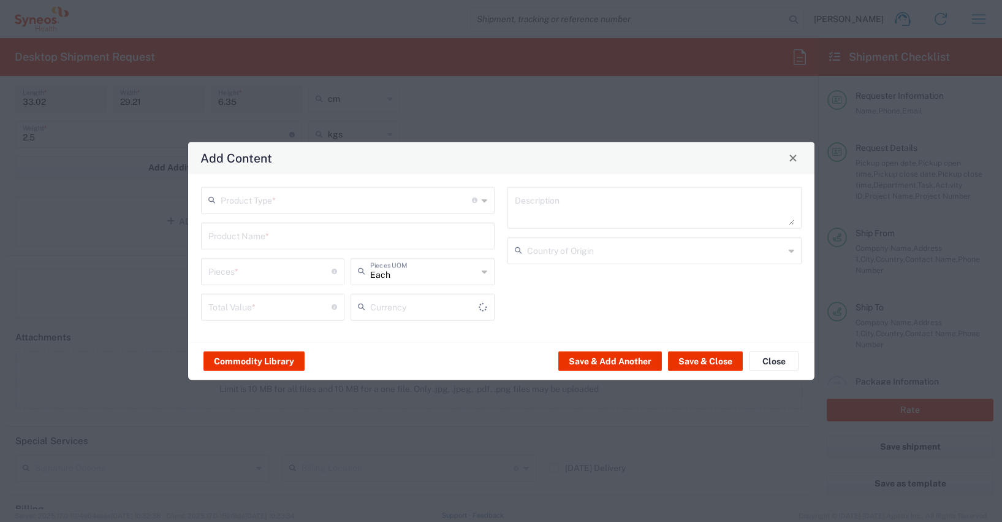
type input "US Dollar"
click at [255, 363] on button "Commodity Library" at bounding box center [253, 361] width 101 height 20
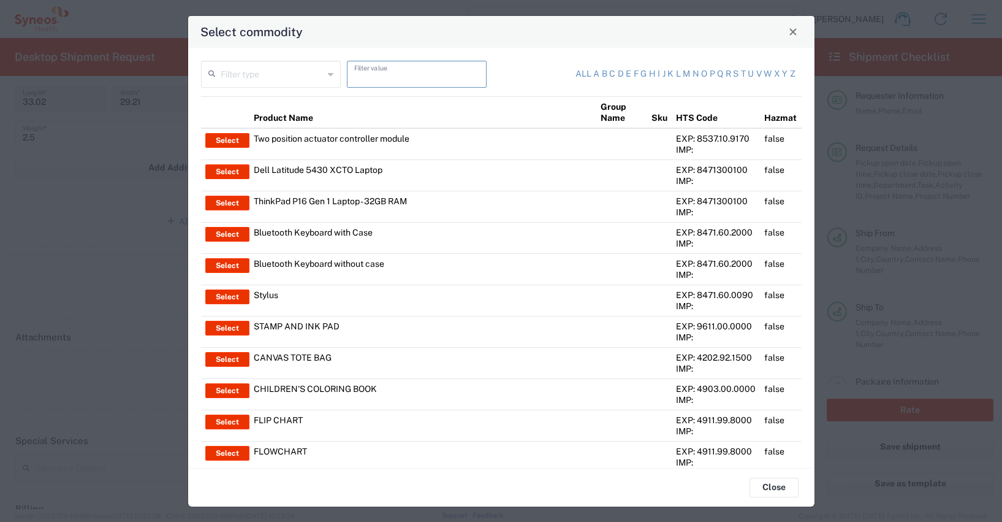
click at [377, 75] on input "text" at bounding box center [416, 73] width 125 height 21
type input "macbook"
click at [328, 74] on icon at bounding box center [331, 74] width 6 height 20
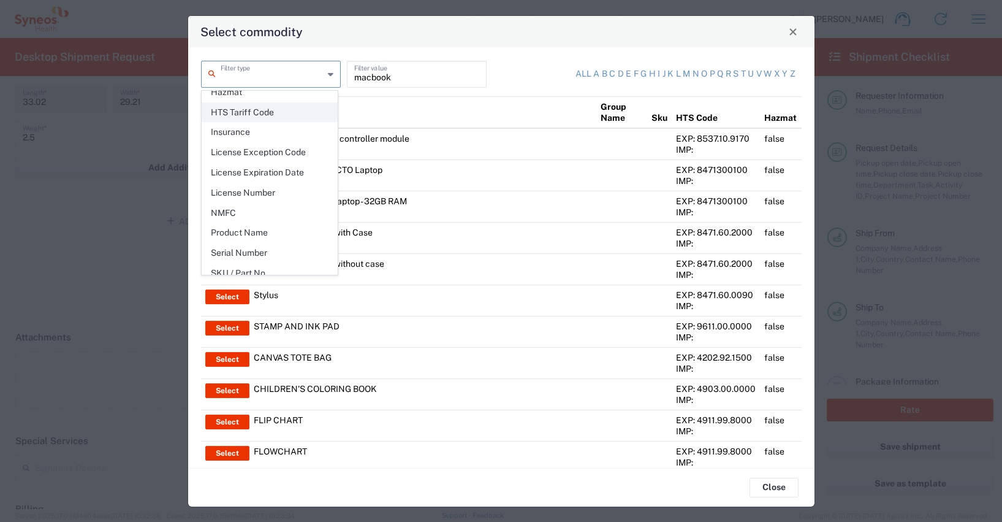
scroll to position [178, 0]
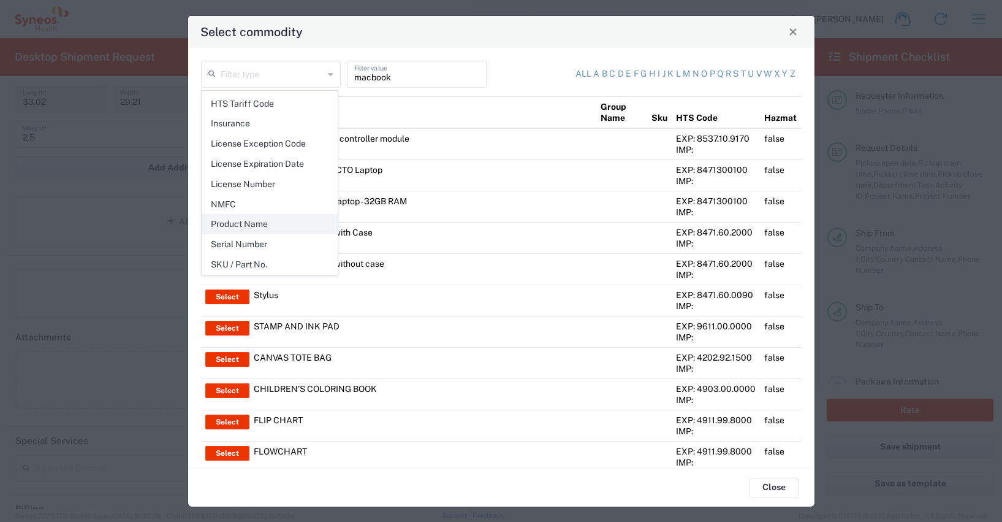
click at [259, 220] on span "Product Name" at bounding box center [269, 223] width 135 height 19
type input "Product Name"
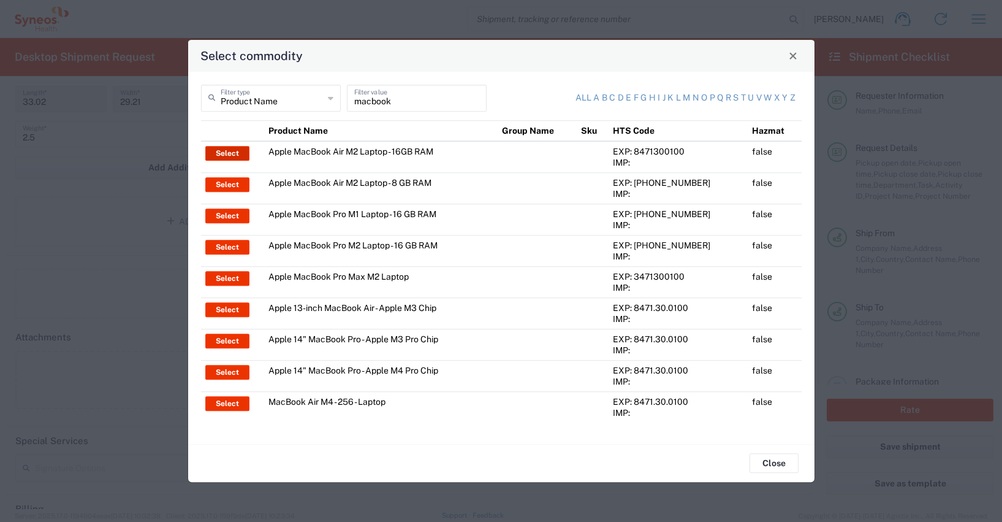
click at [228, 154] on button "Select" at bounding box center [227, 153] width 44 height 15
type input "Apple MacBook Air M2 Laptop - 16GB RAM"
type input "1"
type textarea "M2 - 8-core CPU - 8-core GPU - 16 GB RAM - 512 GB SSD"
type input "[GEOGRAPHIC_DATA]"
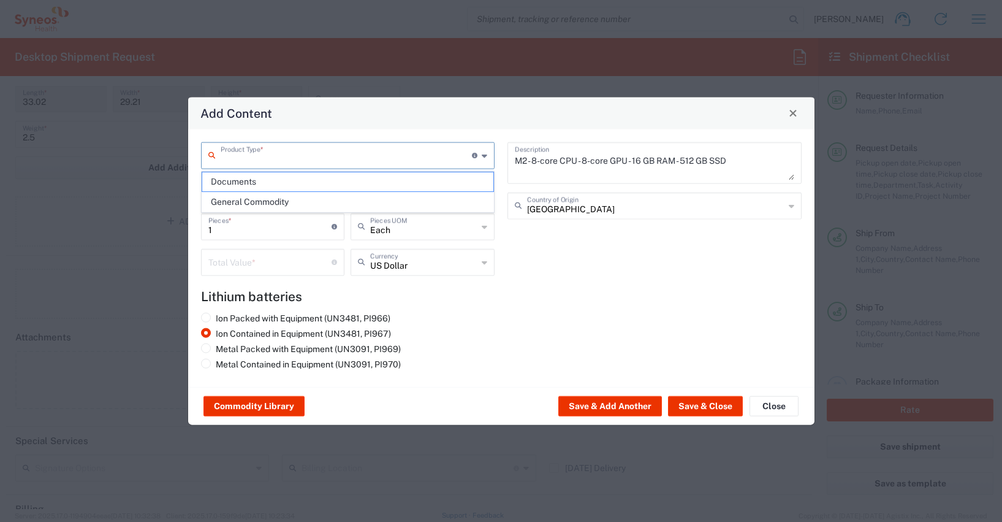
click at [235, 161] on input "text" at bounding box center [347, 153] width 252 height 21
click at [240, 202] on span "General Commodity" at bounding box center [348, 201] width 292 height 19
type input "General Commodity"
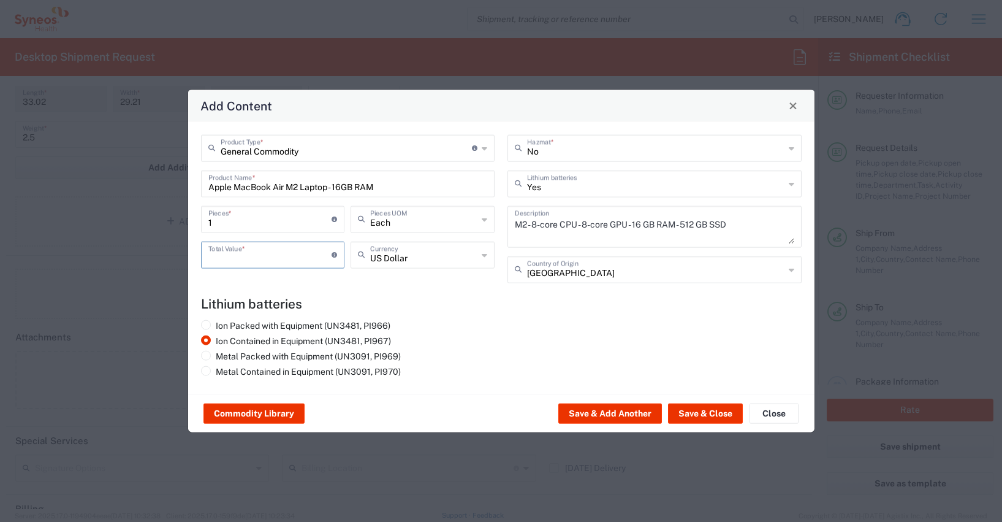
click at [223, 261] on input "number" at bounding box center [270, 253] width 124 height 21
type input "900"
click at [484, 254] on icon at bounding box center [485, 255] width 6 height 20
type input "euro"
click at [475, 330] on div "Ion Packed with Equipment (UN3481, PI966) Ion Contained in Equipment (UN3481, P…" at bounding box center [347, 349] width 307 height 61
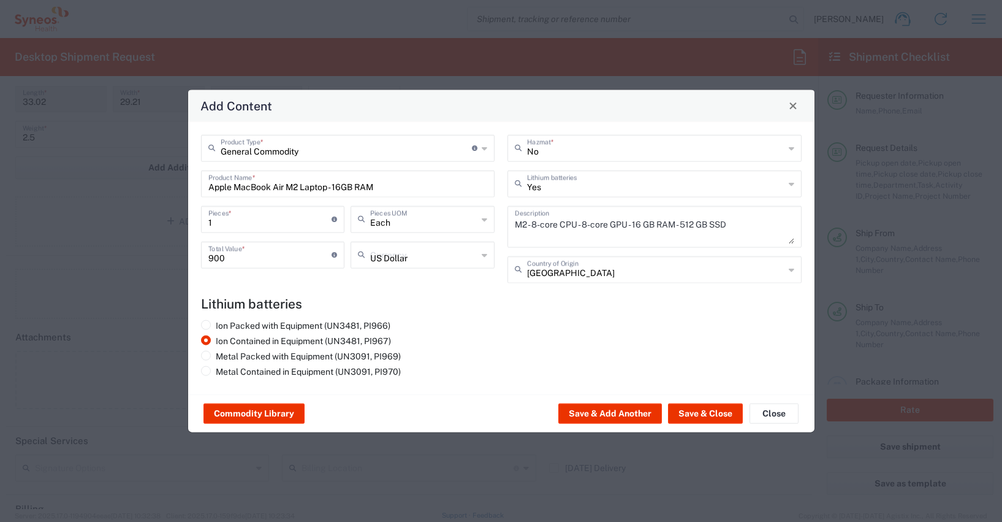
click at [385, 260] on input "US Dollar" at bounding box center [423, 253] width 107 height 21
drag, startPoint x: 413, startPoint y: 257, endPoint x: 371, endPoint y: 250, distance: 42.8
click at [362, 260] on div "US Dollar Currency" at bounding box center [423, 254] width 144 height 27
click at [370, 280] on span "Euro" at bounding box center [423, 280] width 142 height 19
type input "Euro"
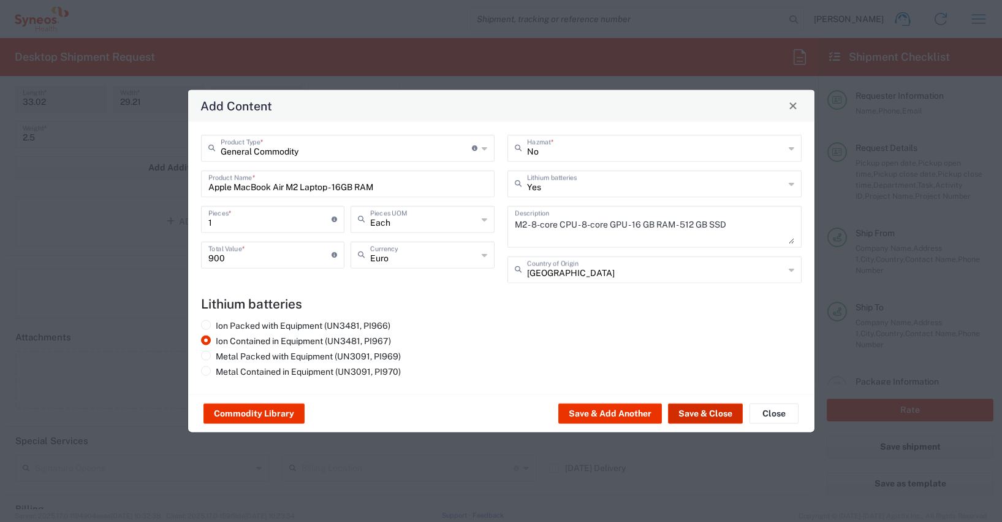
click at [696, 411] on button "Save & Close" at bounding box center [705, 413] width 75 height 20
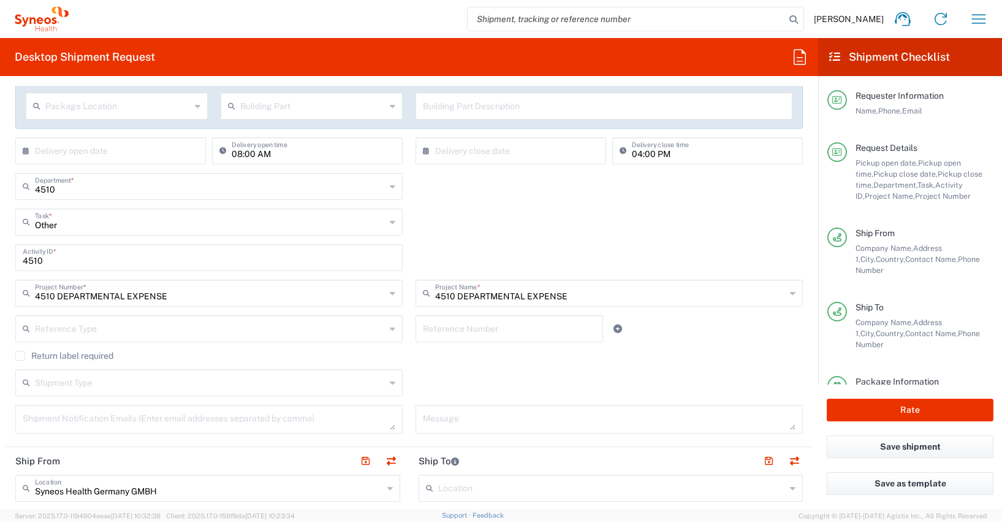
scroll to position [0, 0]
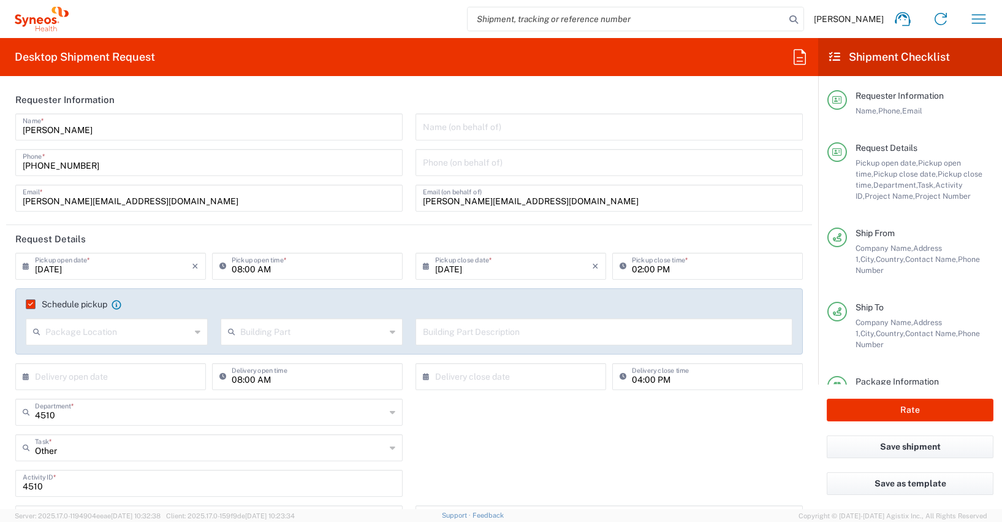
click at [633, 268] on input "02:00 PM" at bounding box center [714, 264] width 164 height 21
click at [757, 266] on input "01:00 PM" at bounding box center [714, 264] width 164 height 21
click at [753, 267] on input "01:00 PM" at bounding box center [714, 264] width 164 height 21
type input "01:00 PM"
click at [496, 426] on div "4510 Department * 4510 3000 3100 3109 3110 3111 3112 3125 3130 3135 3136 3150 3…" at bounding box center [409, 416] width 800 height 36
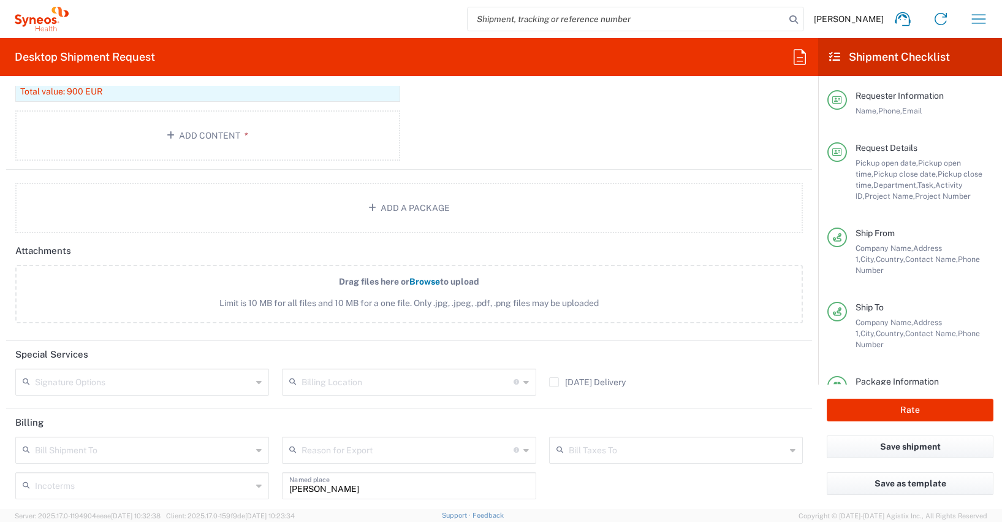
scroll to position [1575, 0]
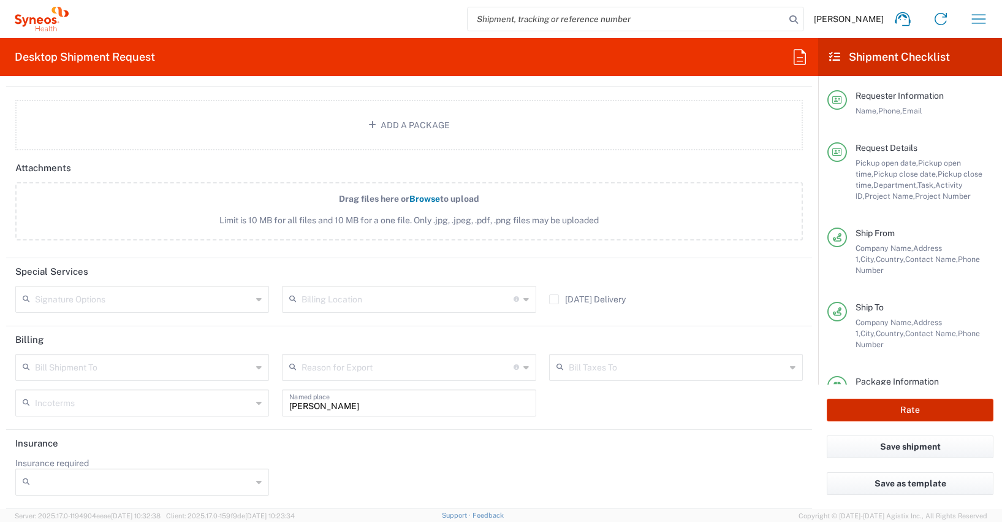
click at [887, 407] on button "Rate" at bounding box center [910, 409] width 167 height 23
type input "4510 DEPARTMENTAL EXPENSE"
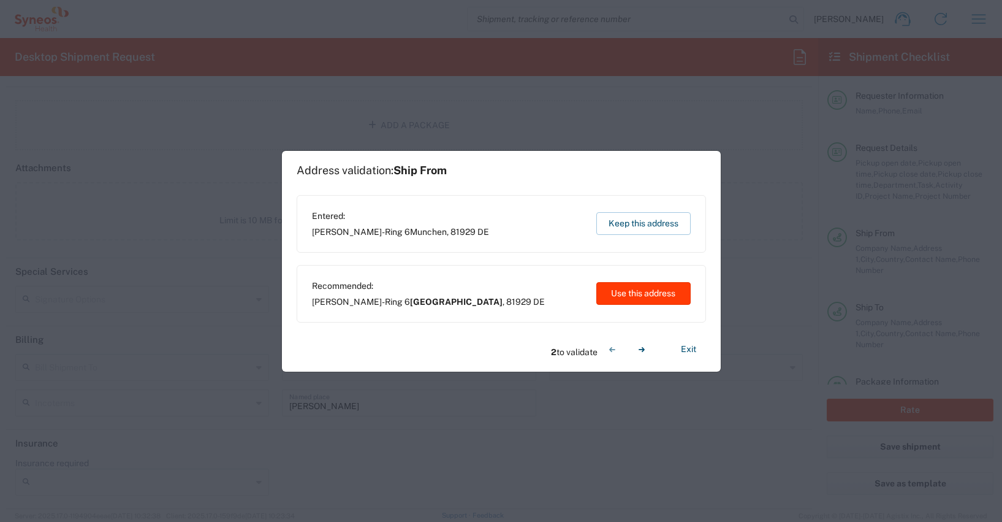
click at [654, 293] on button "Use this address" at bounding box center [643, 293] width 94 height 23
type input "[GEOGRAPHIC_DATA]"
type input "Selters([GEOGRAPHIC_DATA])"
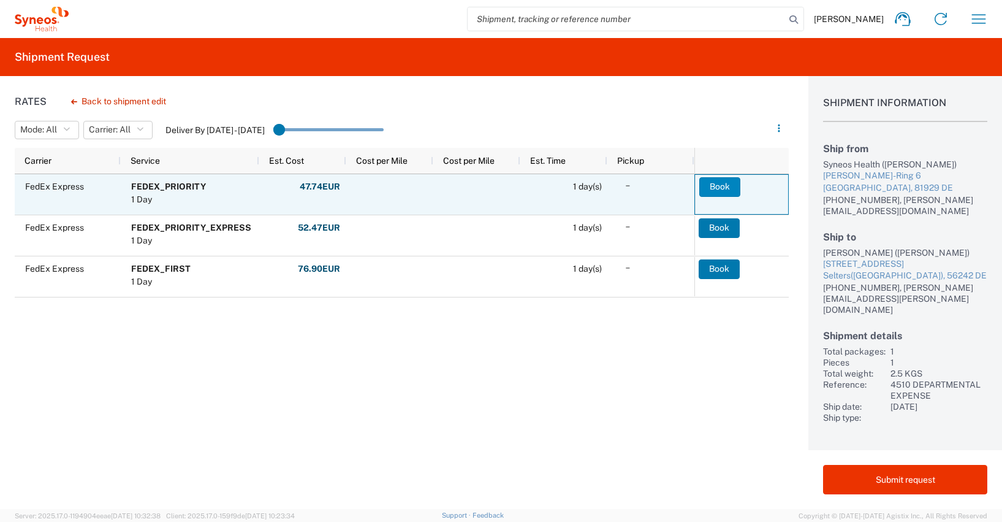
click at [713, 184] on button "Book" at bounding box center [719, 187] width 41 height 20
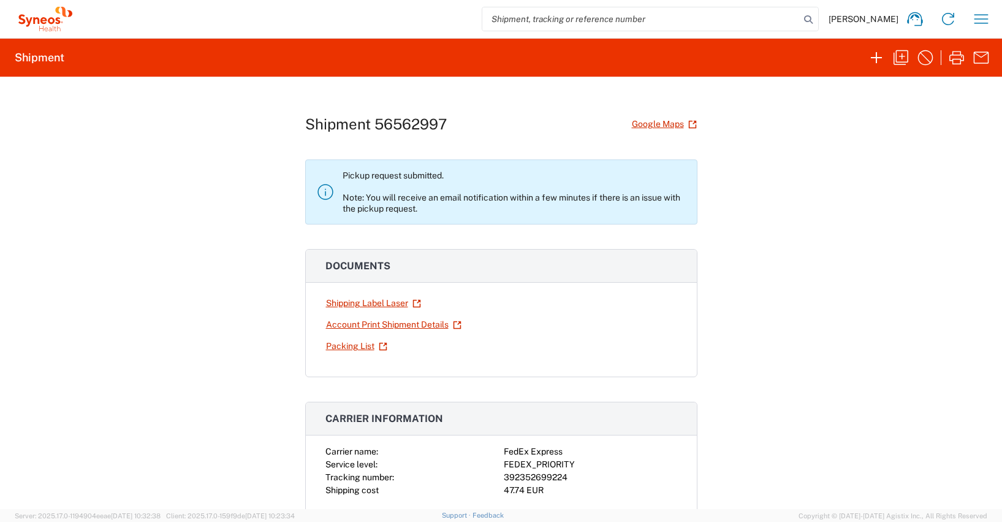
click at [545, 477] on div "392352699224" at bounding box center [590, 477] width 173 height 13
copy div "392352699224"
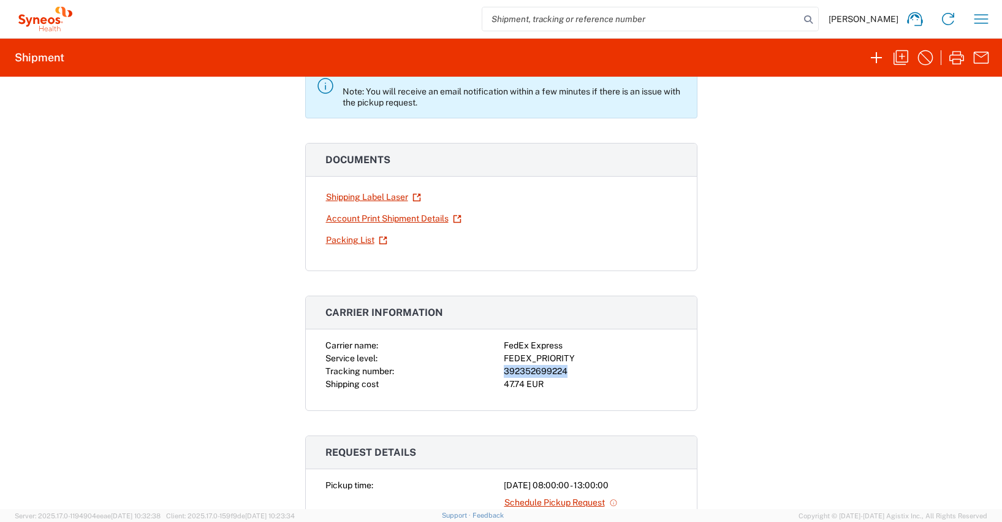
scroll to position [360, 0]
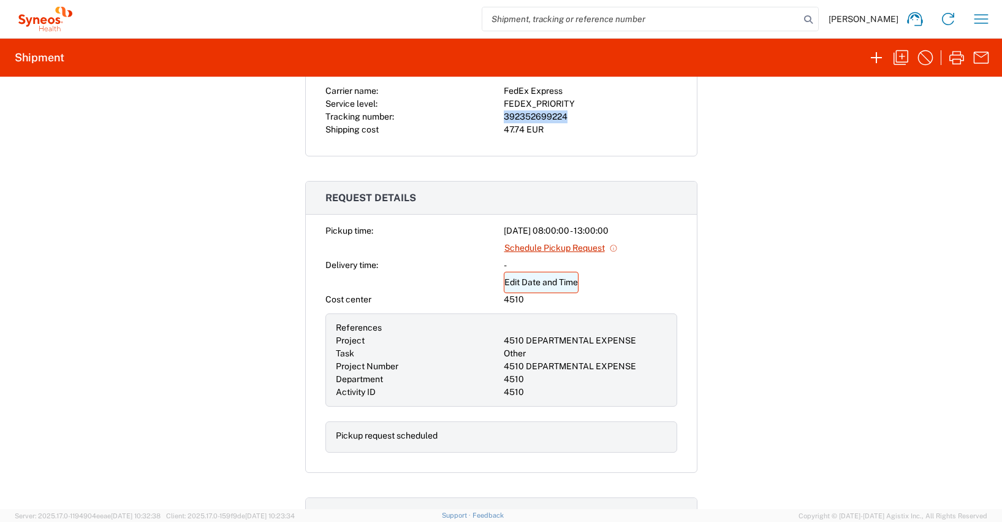
click at [531, 283] on link "Edit Date and Time" at bounding box center [541, 281] width 75 height 21
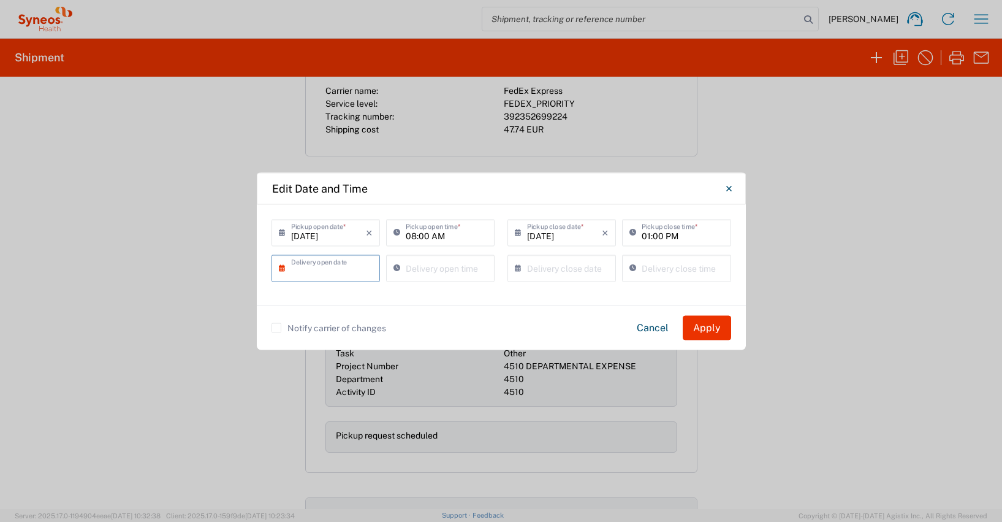
click at [317, 267] on input "text" at bounding box center [328, 266] width 75 height 21
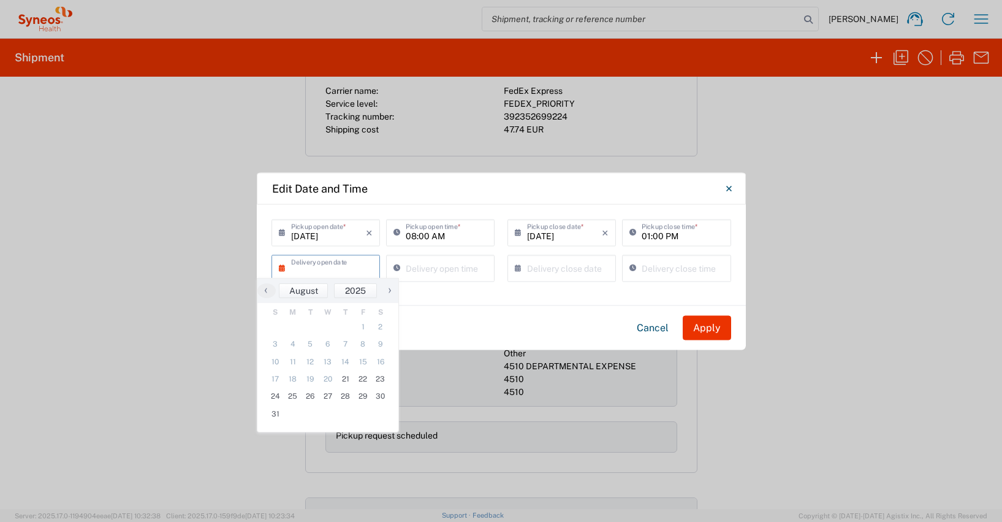
type input "08:44 AM"
click at [432, 271] on input "08:44 AM" at bounding box center [447, 266] width 82 height 21
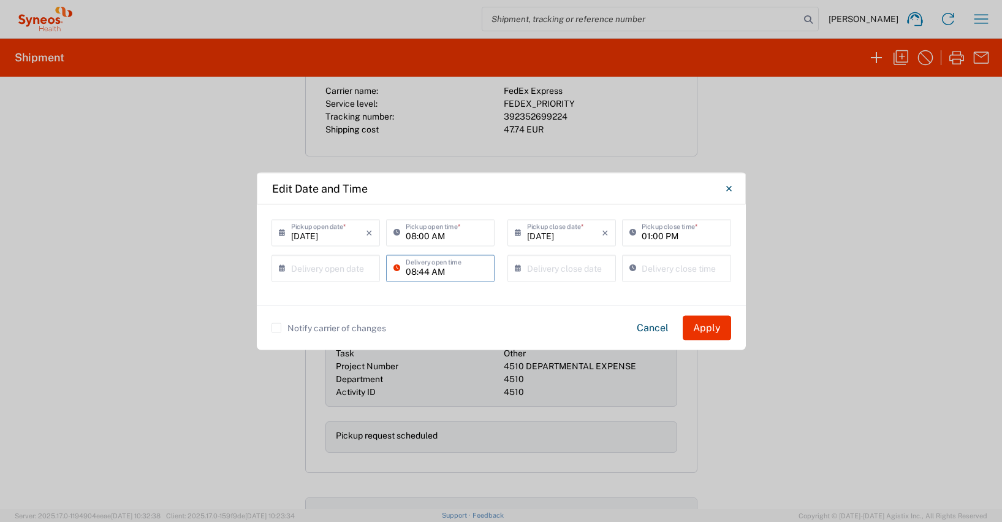
click at [298, 271] on input "text" at bounding box center [328, 266] width 75 height 21
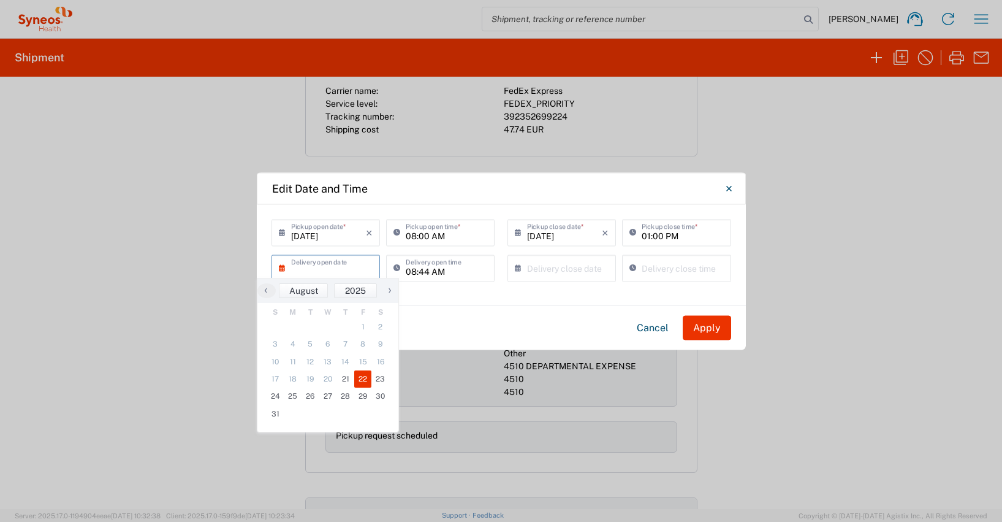
click at [362, 377] on span "22" at bounding box center [363, 378] width 18 height 17
type input "[DATE]"
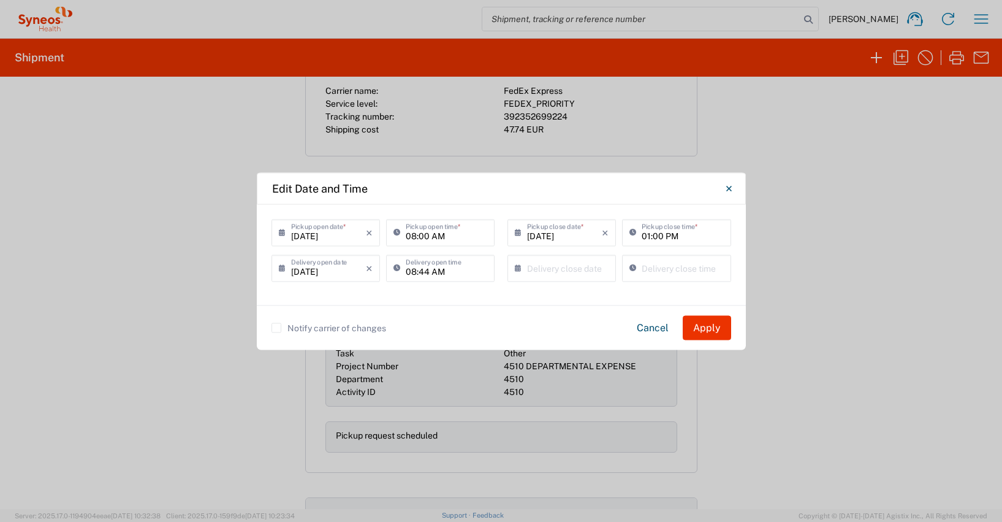
click at [546, 268] on input "text" at bounding box center [564, 266] width 75 height 21
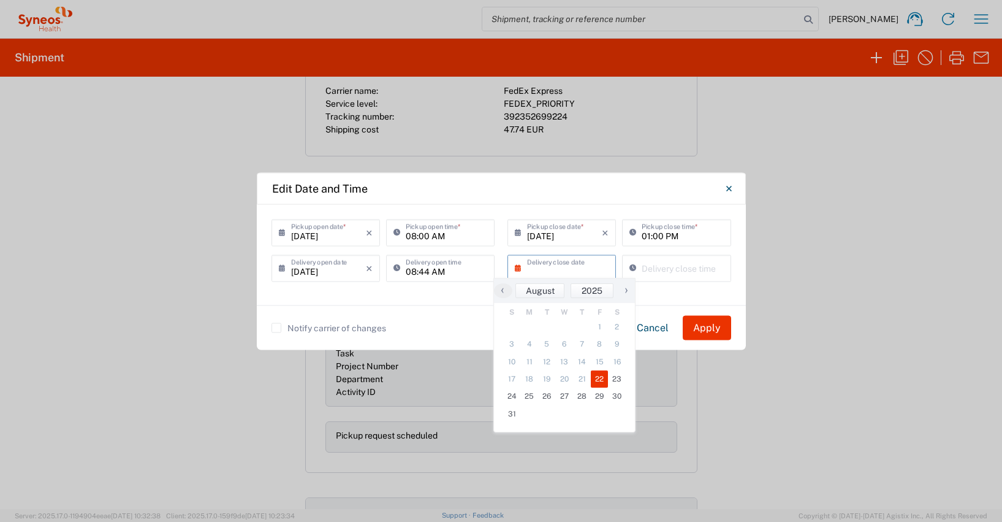
click at [599, 376] on span "22" at bounding box center [600, 378] width 18 height 17
type input "[DATE]"
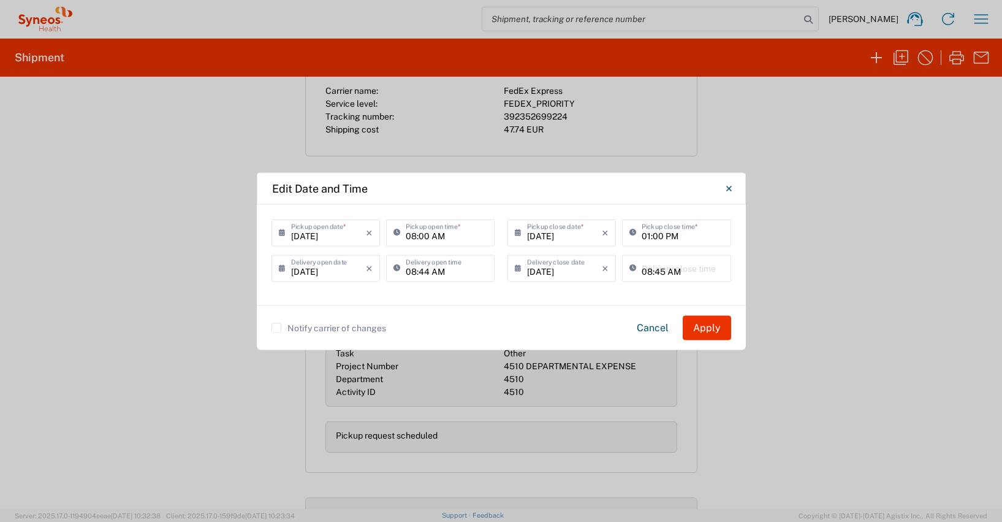
click at [657, 272] on input "08:45 AM" at bounding box center [683, 266] width 82 height 21
click at [658, 273] on input "01:45 AM" at bounding box center [683, 266] width 82 height 21
click at [670, 271] on input "01:00 AM" at bounding box center [683, 266] width 82 height 21
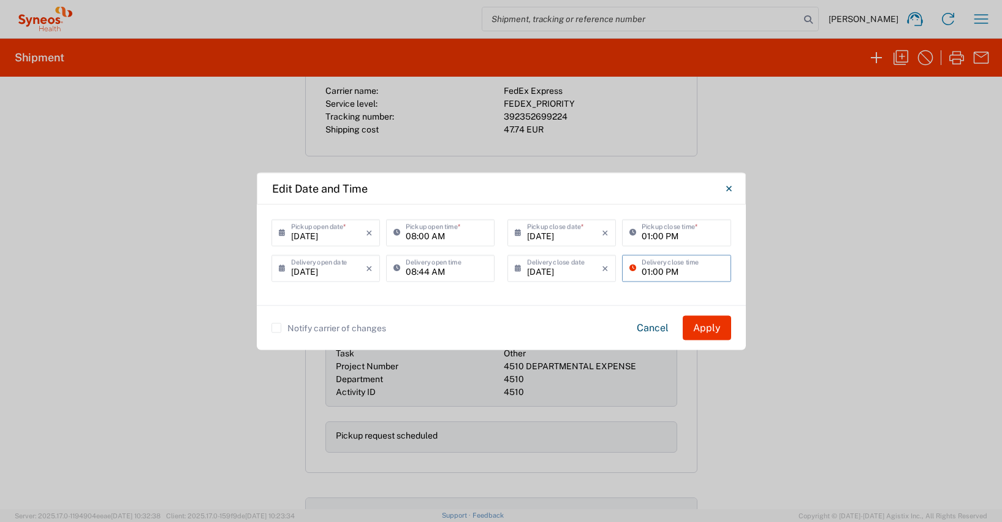
click at [714, 267] on input "01:00 PM" at bounding box center [683, 266] width 82 height 21
type input "01:00 PM"
click at [563, 298] on div "[DATE] × Pickup open date * Cancel Apply 08:00 AM Pickup open time * [DATE] × P…" at bounding box center [501, 254] width 489 height 101
click at [647, 235] on input "01:00 PM" at bounding box center [683, 231] width 82 height 21
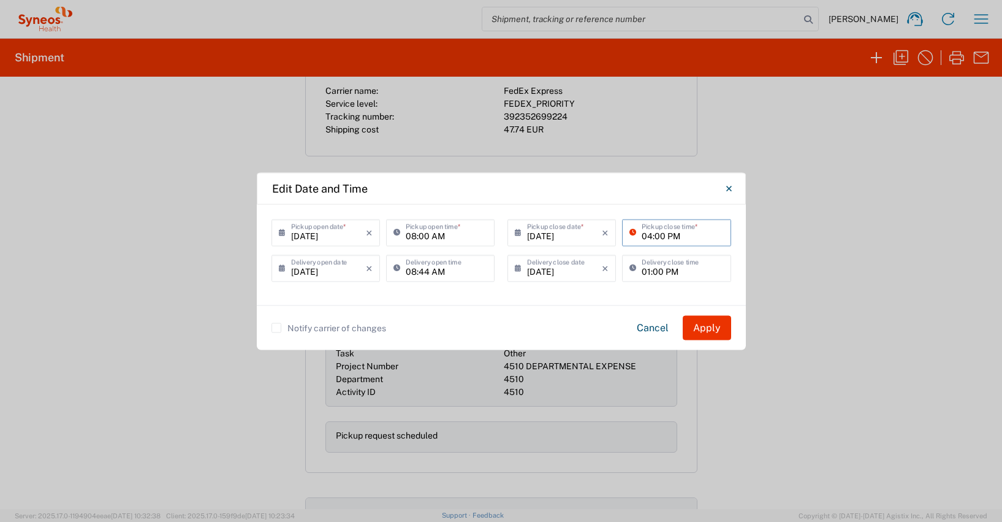
click at [717, 235] on input "04:00 PM" at bounding box center [683, 231] width 82 height 21
type input "04:00 PM"
click at [470, 297] on div "[DATE] × Pickup open date * Cancel Apply 08:00 AM Pickup open time * [DATE] × P…" at bounding box center [501, 254] width 489 height 101
click at [658, 272] on input "01:00 PM" at bounding box center [683, 266] width 82 height 21
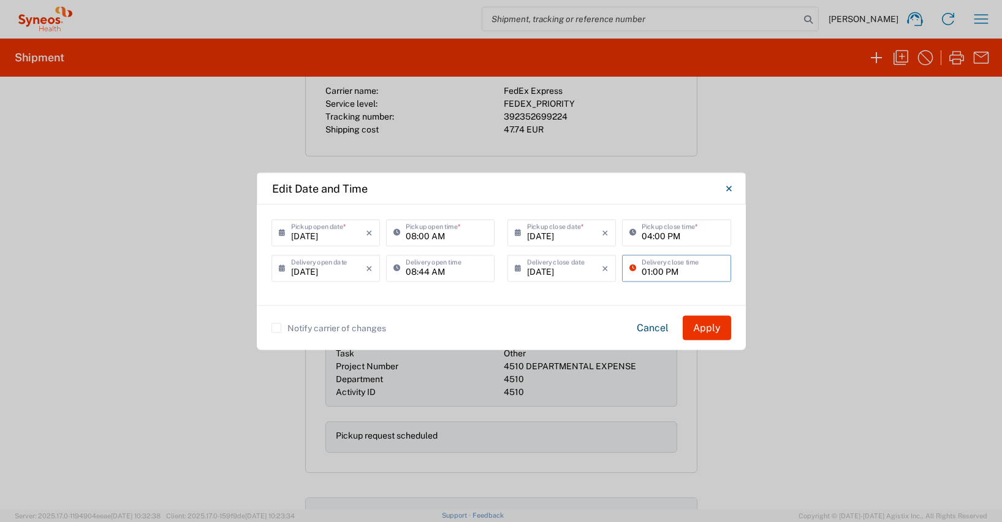
click at [658, 270] on input "01:00 PM" at bounding box center [683, 266] width 82 height 21
click at [716, 265] on input "01:30 PM" at bounding box center [683, 266] width 82 height 21
click at [704, 270] on input "01:30 PM" at bounding box center [683, 266] width 82 height 21
type input "01:30 PM"
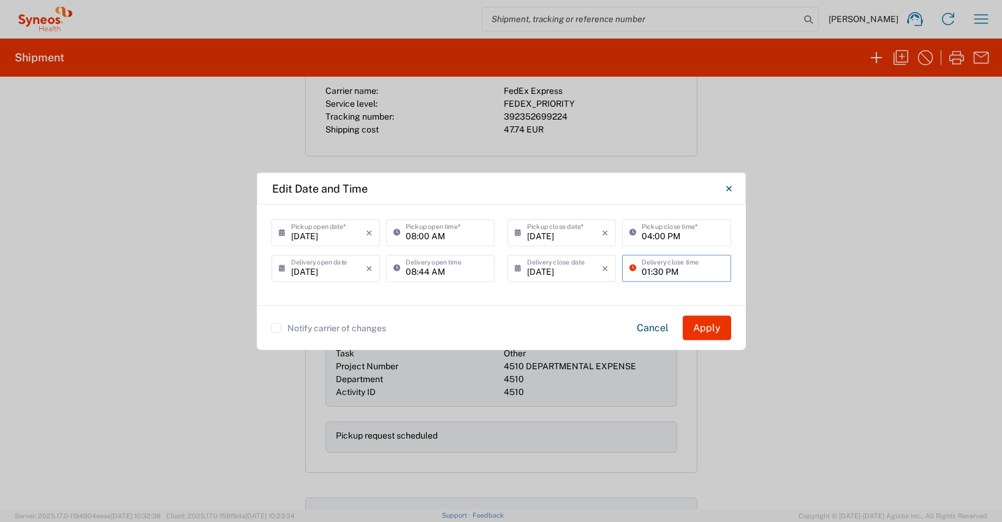
click at [650, 295] on div "[DATE] × Pickup open date * Cancel Apply 08:00 AM Pickup open time * [DATE] × P…" at bounding box center [501, 254] width 489 height 101
click at [710, 329] on button "Apply" at bounding box center [707, 327] width 48 height 25
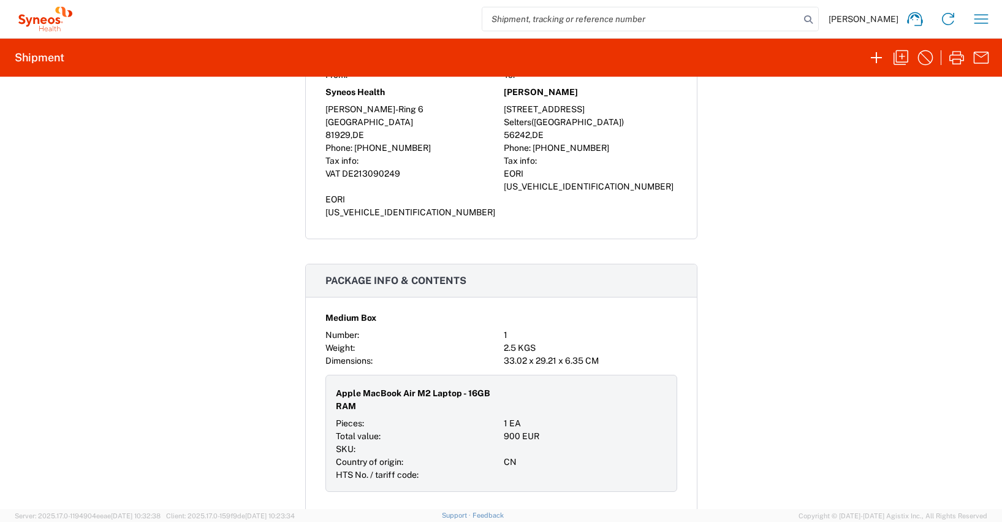
scroll to position [970, 0]
